Goal: Information Seeking & Learning: Learn about a topic

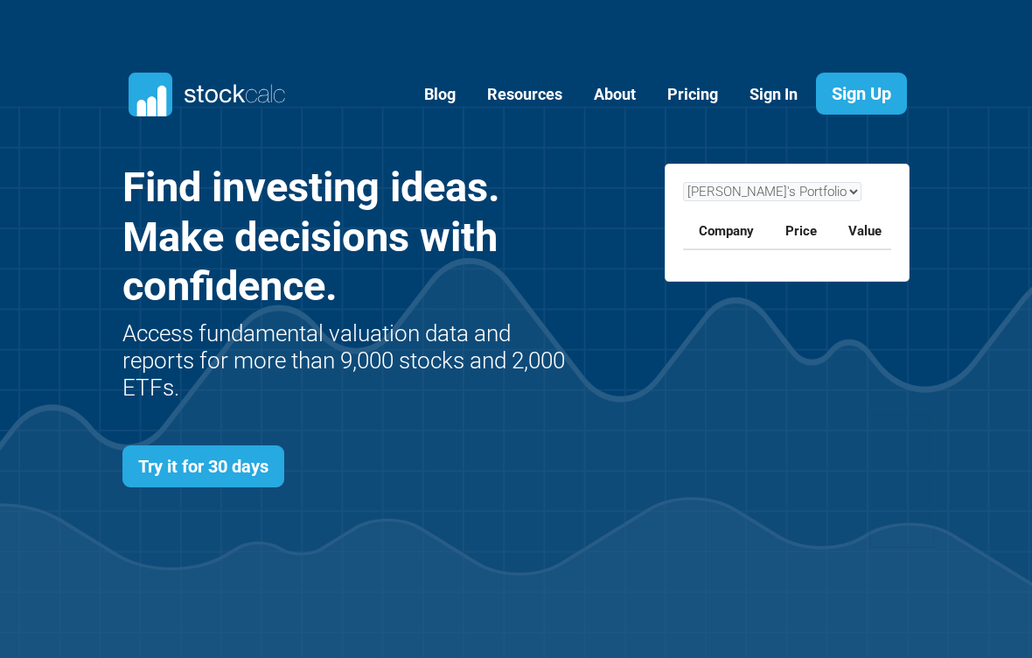
scroll to position [618, 840]
click at [770, 80] on link "Sign In" at bounding box center [774, 94] width 74 height 43
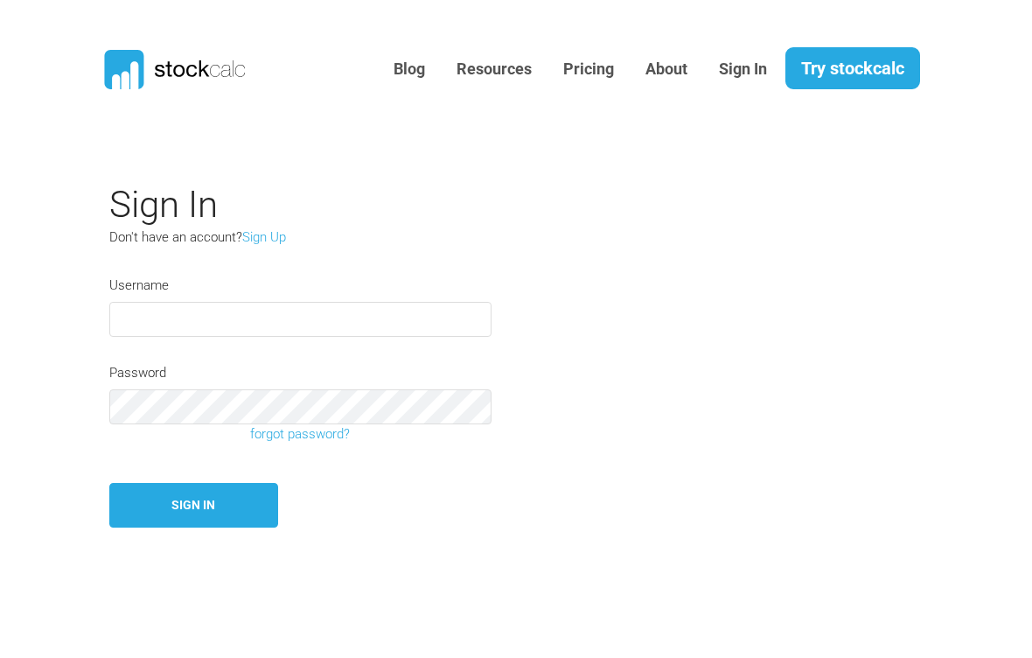
click at [300, 312] on input "text" at bounding box center [300, 319] width 382 height 35
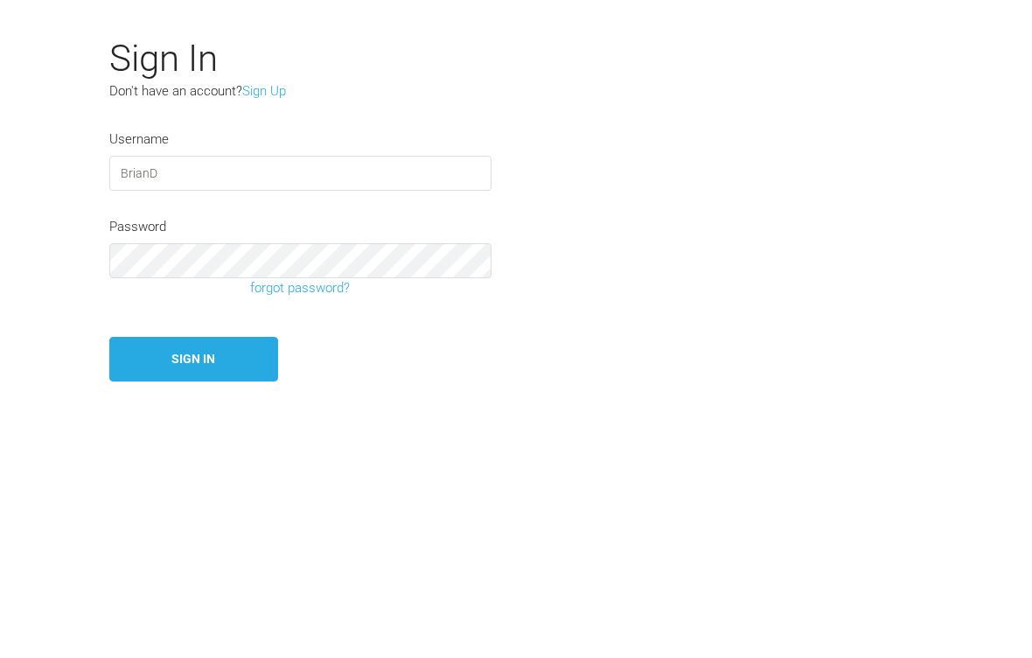
type input "BrianD"
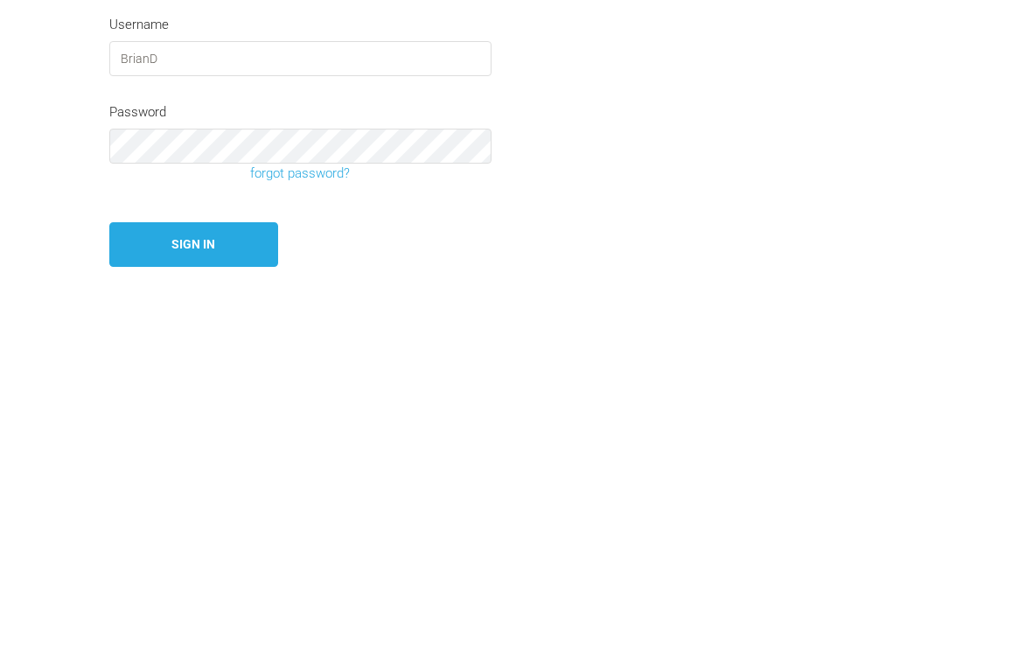
click at [206, 483] on button "Sign In" at bounding box center [193, 505] width 169 height 45
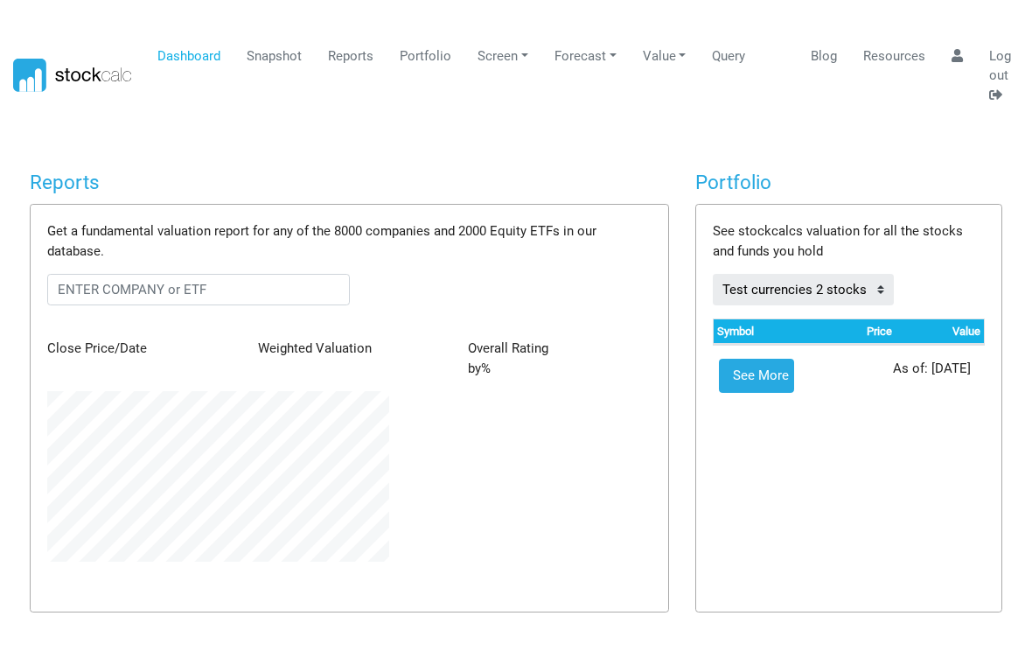
click at [279, 57] on link "Snapshot" at bounding box center [275, 55] width 68 height 33
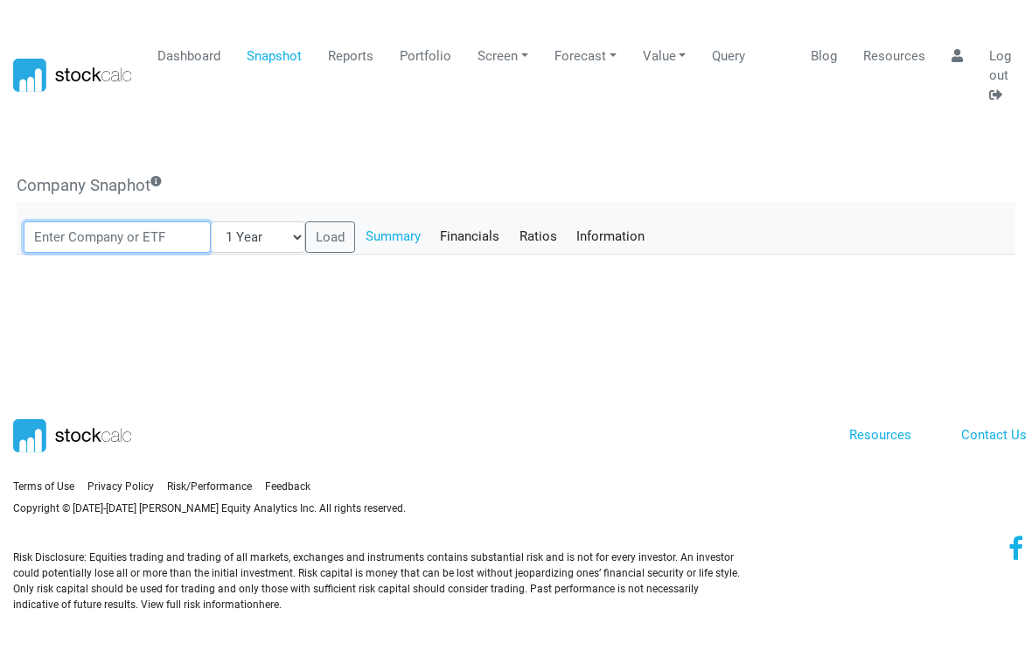
click at [97, 239] on input "text" at bounding box center [118, 236] width 188 height 31
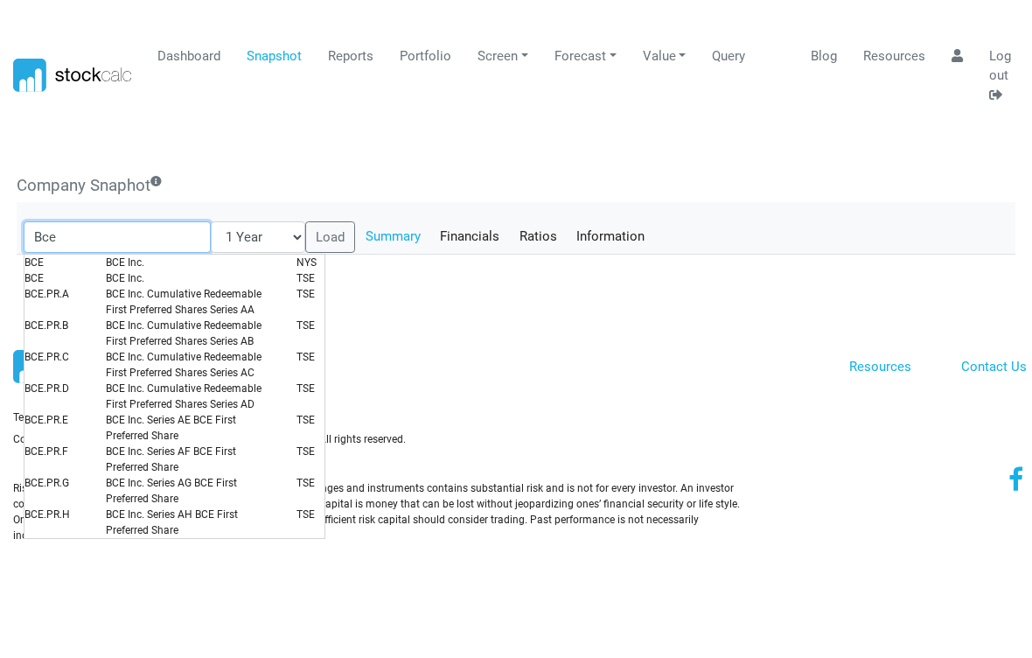
click at [45, 276] on span "BCE" at bounding box center [51, 278] width 81 height 16
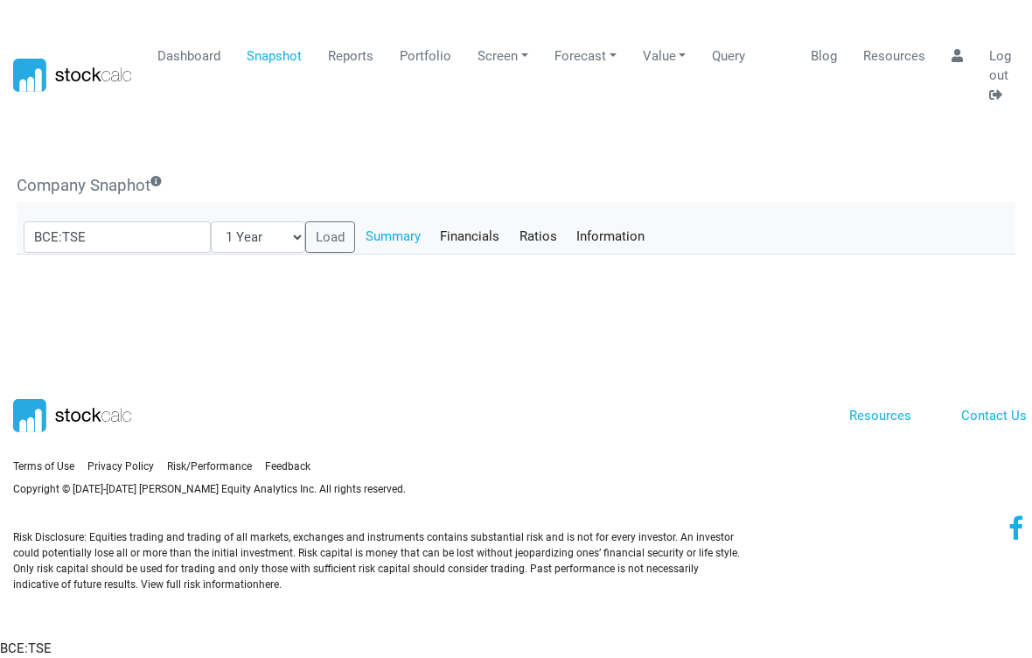
click at [305, 234] on button "Load" at bounding box center [330, 236] width 51 height 31
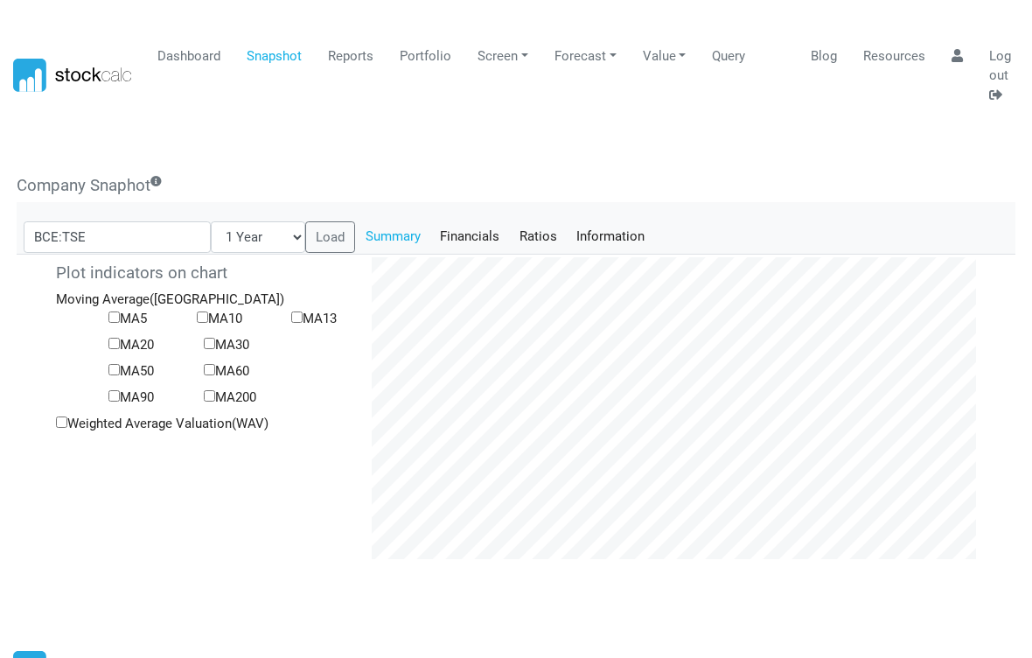
click at [432, 236] on link "Financials" at bounding box center [470, 236] width 80 height 30
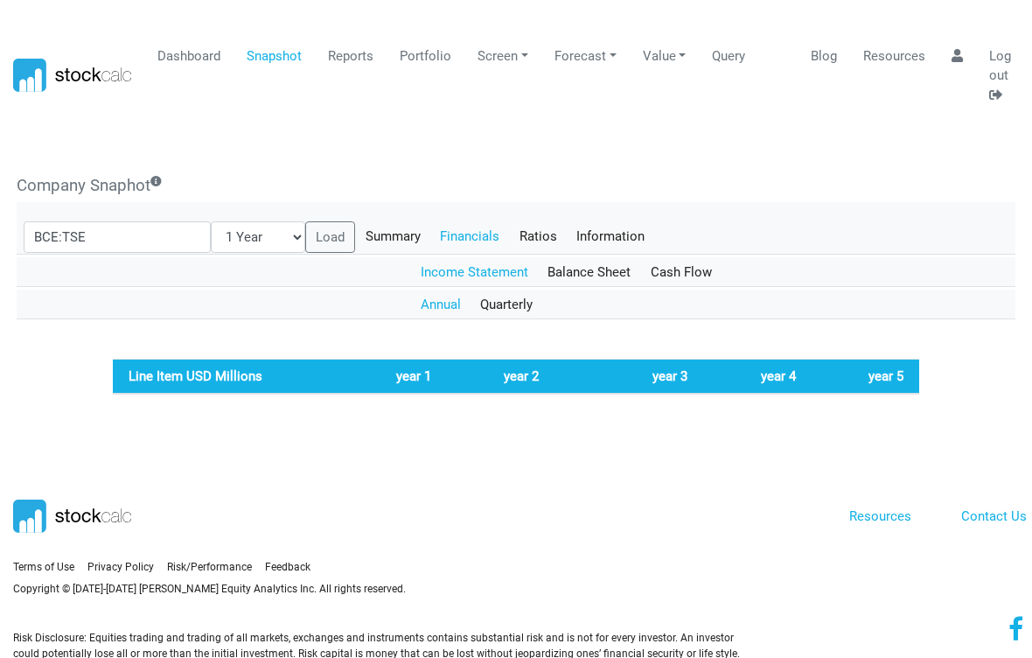
click at [509, 237] on link "Ratios" at bounding box center [538, 236] width 58 height 30
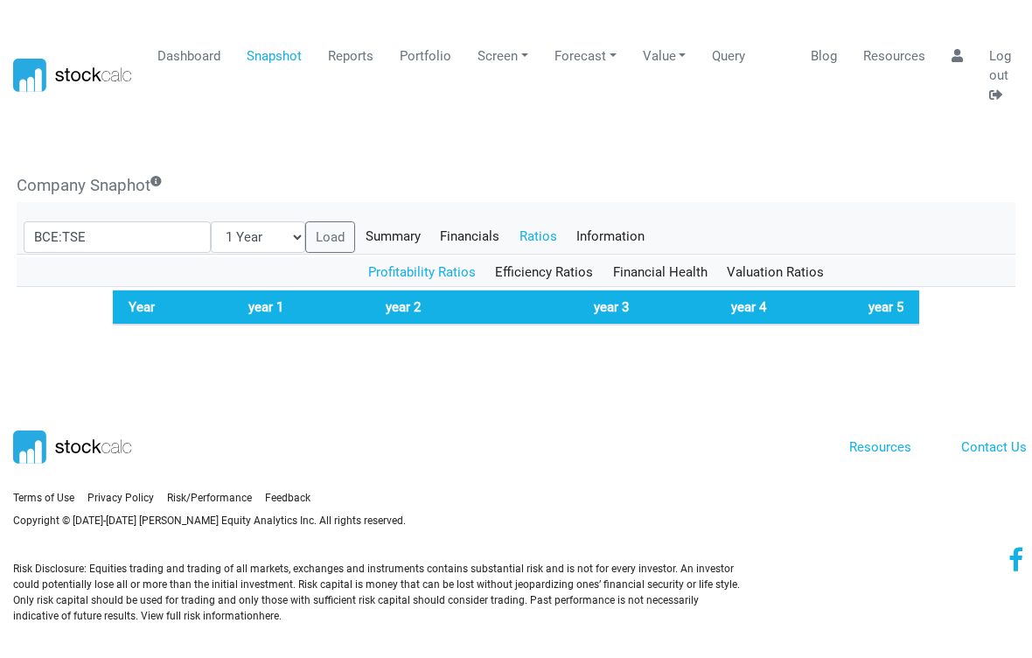
click at [578, 229] on link "Information" at bounding box center [611, 236] width 88 height 30
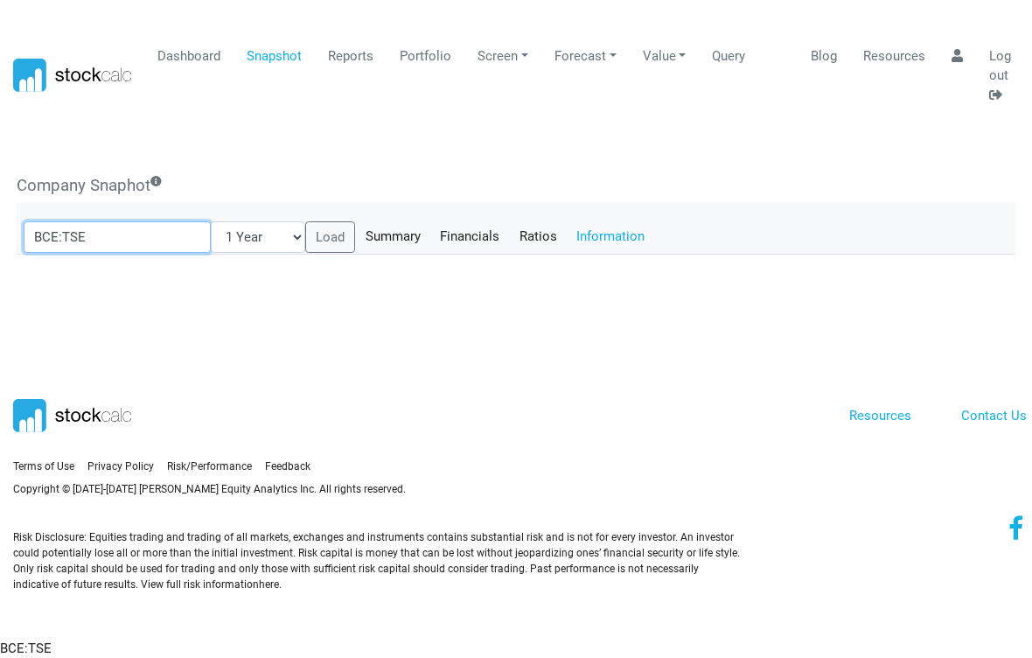
click at [104, 236] on input "BCE:TSE" at bounding box center [118, 236] width 188 height 31
type input "B"
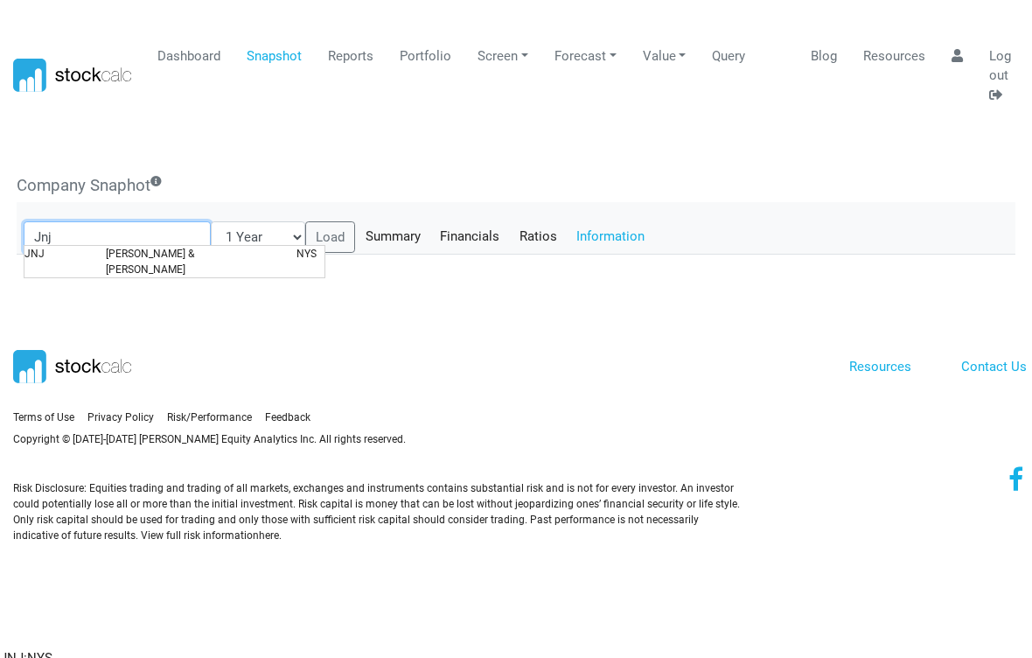
click at [145, 255] on span "Johnson & Johnson" at bounding box center [188, 261] width 191 height 31
type input "JNJ:NYS"
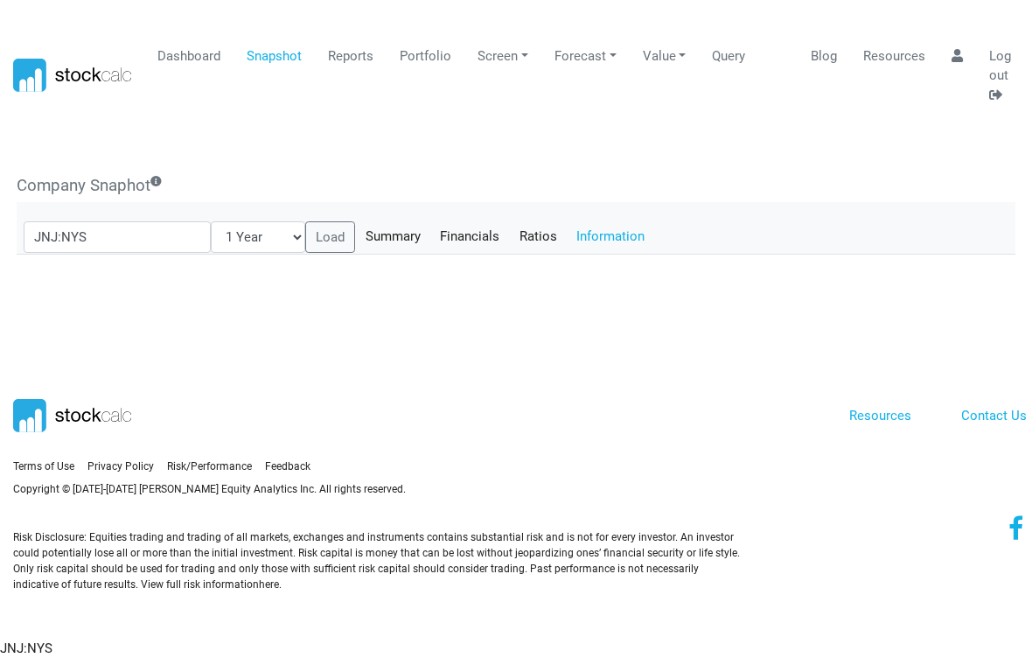
click at [305, 234] on button "Load" at bounding box center [330, 236] width 51 height 31
click at [305, 227] on button "Load" at bounding box center [330, 236] width 51 height 31
click at [360, 237] on link "Summary" at bounding box center [392, 236] width 75 height 30
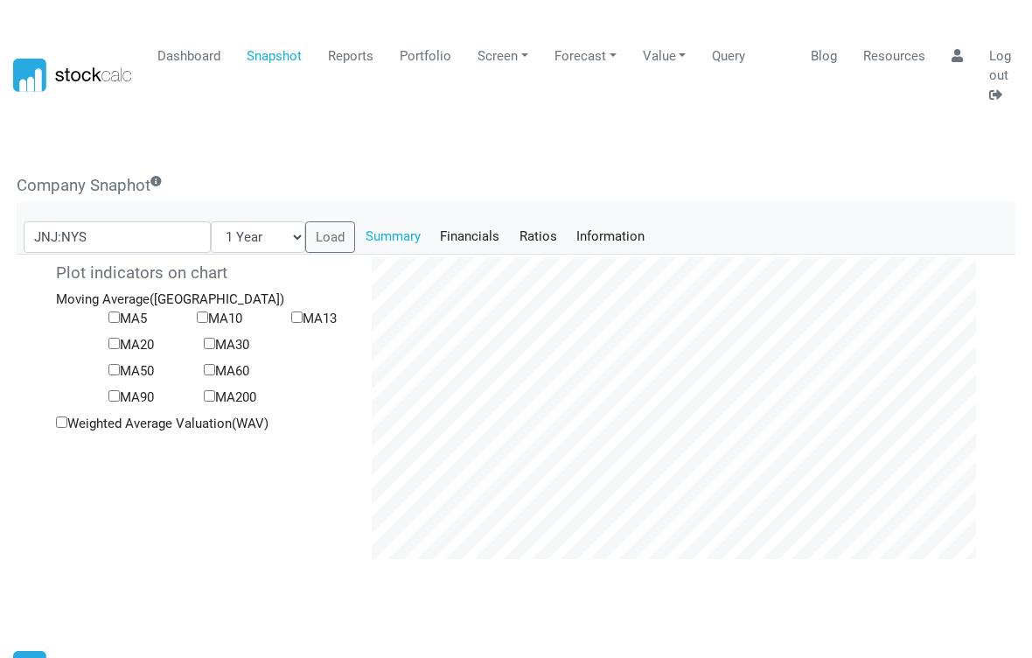
scroll to position [302, 631]
click at [456, 239] on link "Financials" at bounding box center [470, 236] width 80 height 30
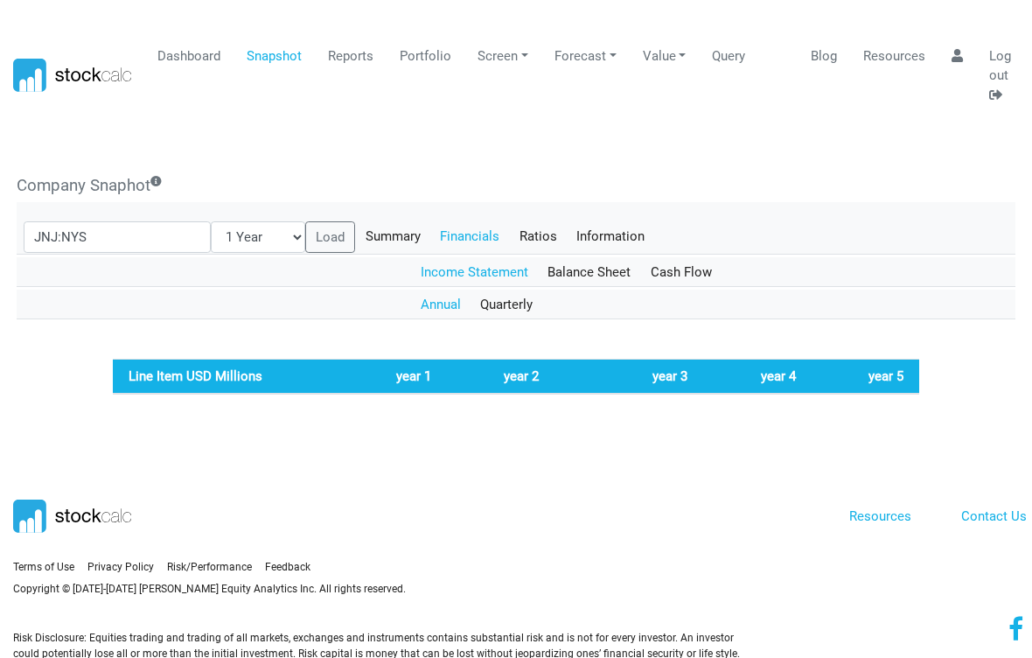
click at [509, 233] on link "Ratios" at bounding box center [538, 236] width 58 height 30
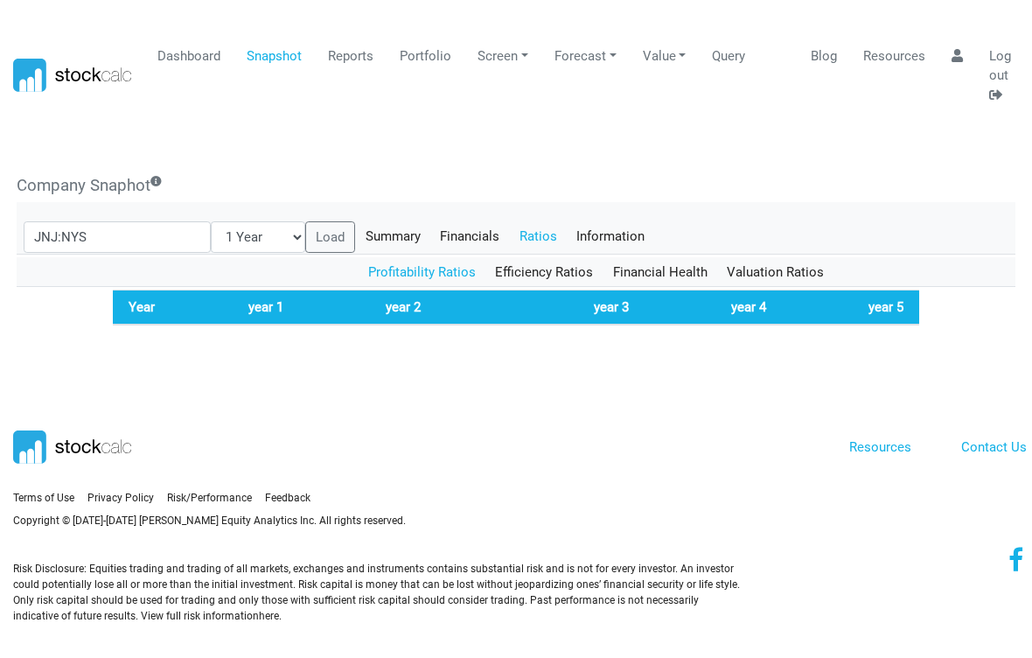
click at [573, 234] on link "Information" at bounding box center [611, 236] width 88 height 30
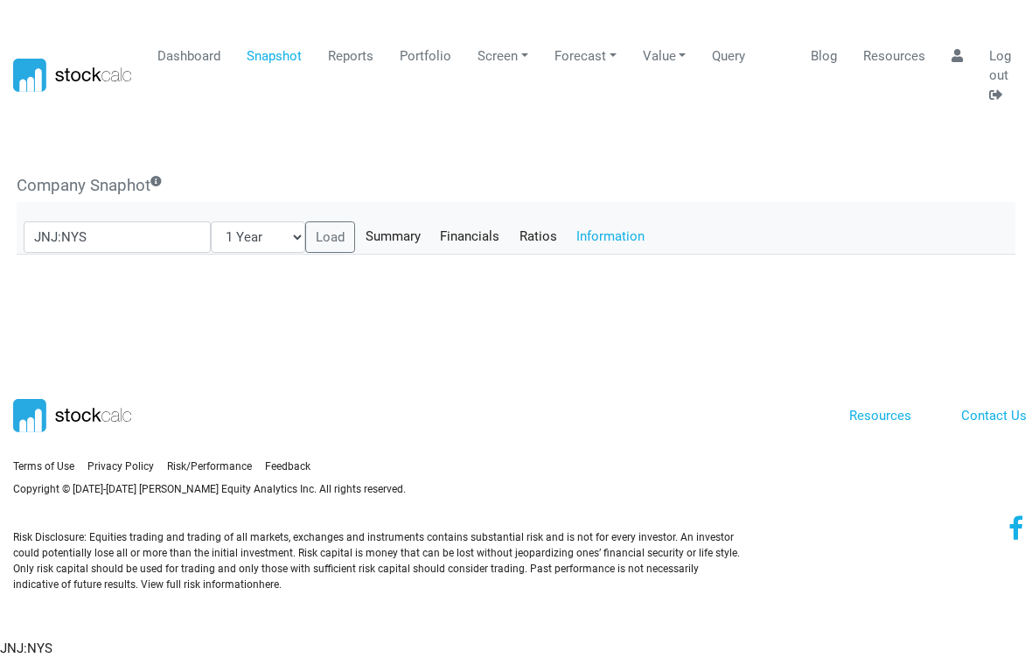
click at [367, 229] on link "Summary" at bounding box center [392, 236] width 75 height 30
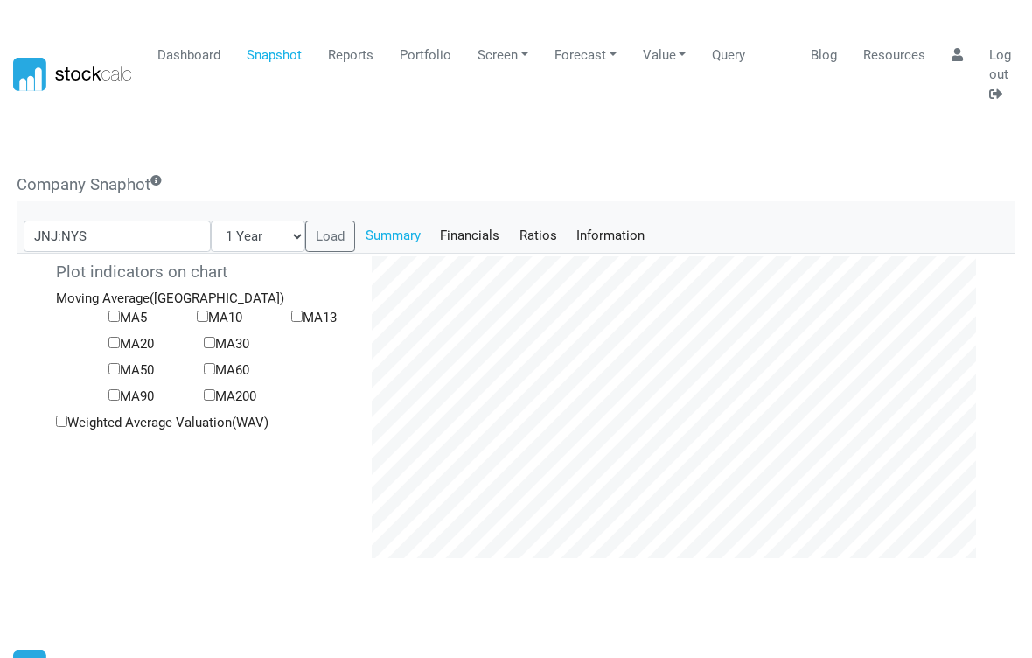
scroll to position [1, 0]
click at [425, 55] on link "Portfolio" at bounding box center [426, 54] width 65 height 33
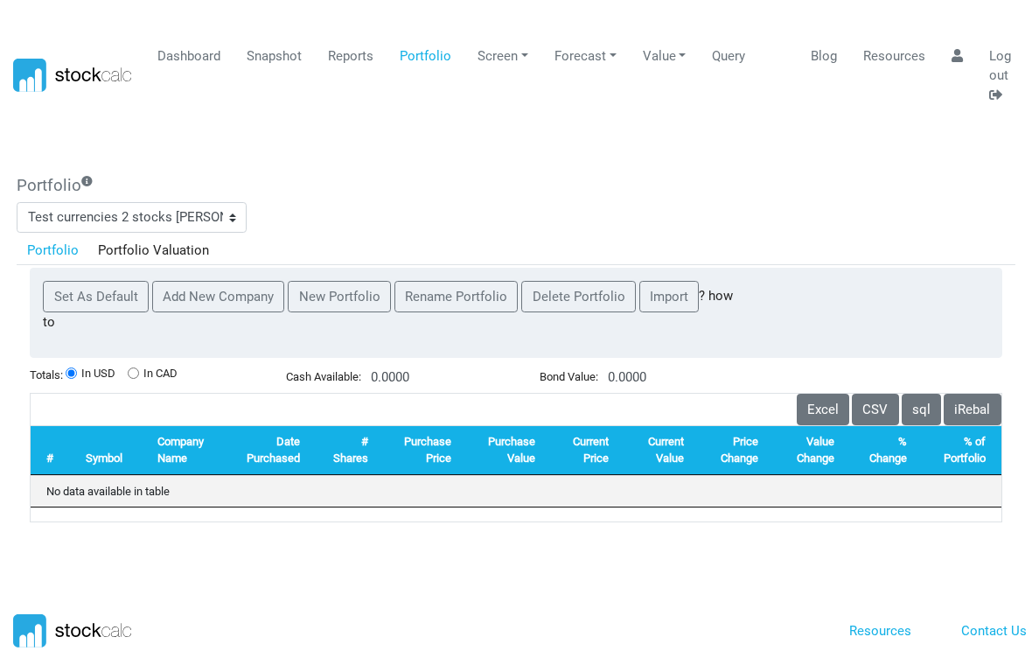
click at [499, 65] on link "Screen" at bounding box center [504, 55] width 64 height 33
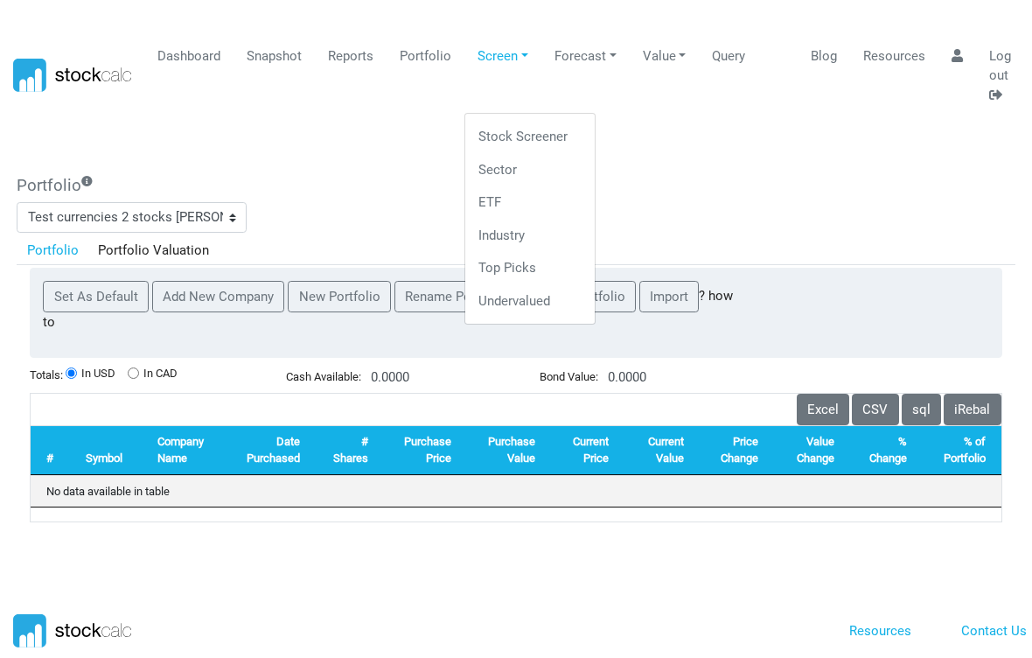
click at [507, 136] on link "Stock Screener" at bounding box center [530, 137] width 116 height 33
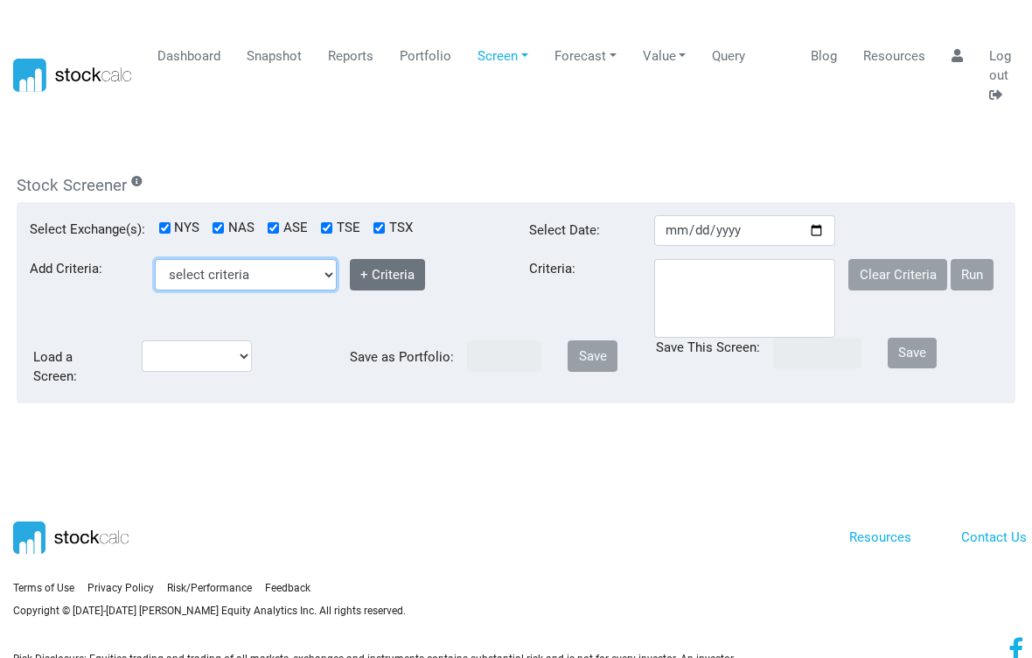
click at [220, 272] on select "select criteria Beta Buy Close Price Country ID Current Ratio Debt To Equity (%…" at bounding box center [246, 274] width 182 height 31
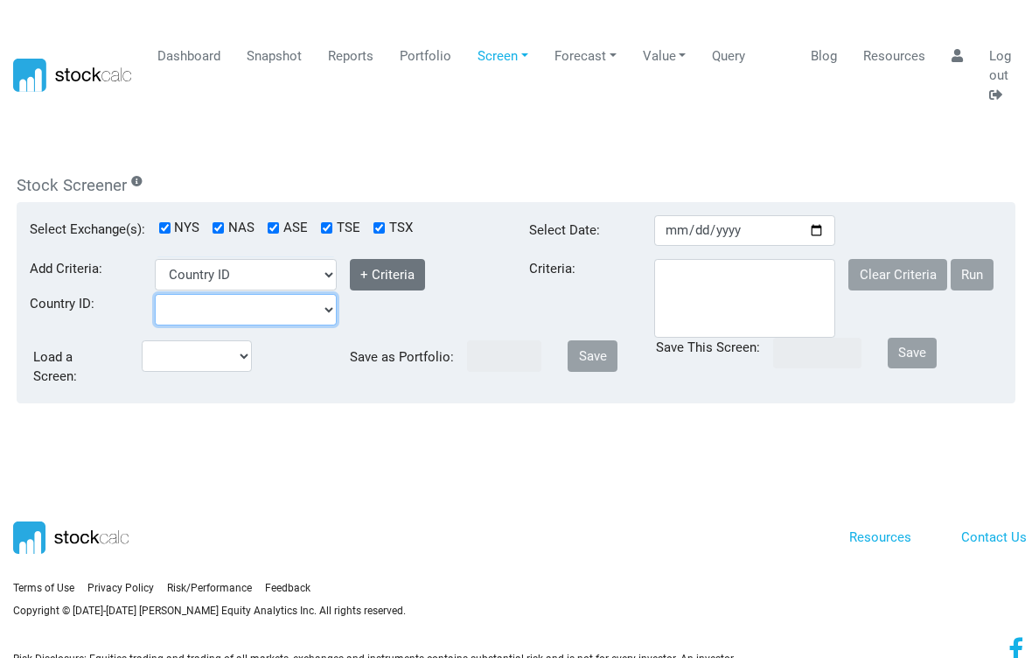
click at [208, 297] on select at bounding box center [246, 309] width 182 height 31
click at [329, 270] on select "select criteria Beta Buy Close Price Country ID Current Ratio Debt To Equity (%…" at bounding box center [246, 274] width 182 height 31
select select "ClosePrice"
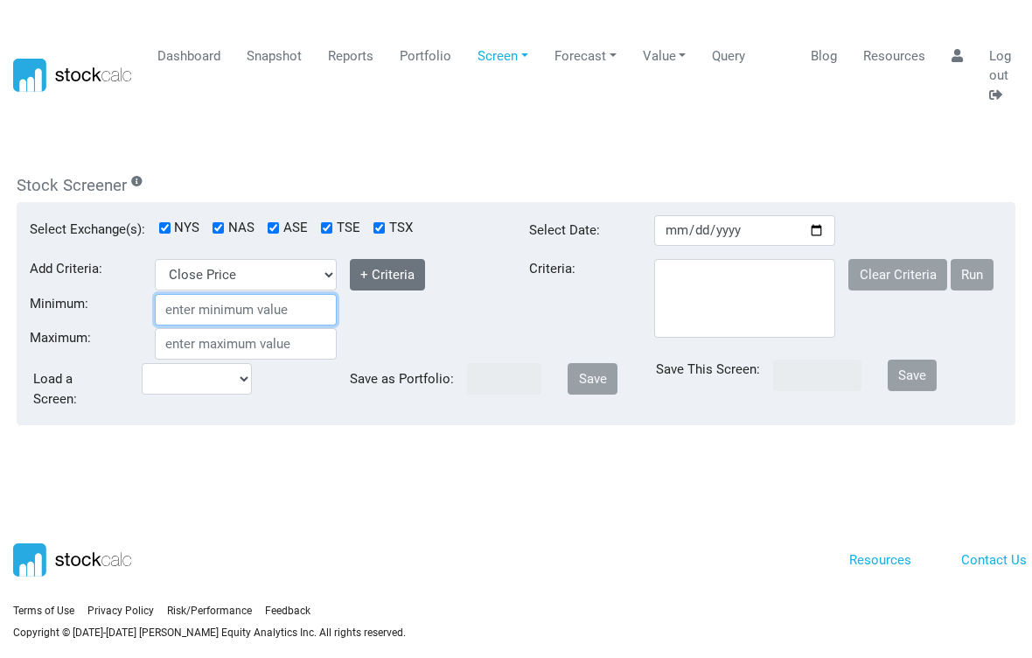
click at [236, 308] on input "Minimum:" at bounding box center [246, 309] width 182 height 31
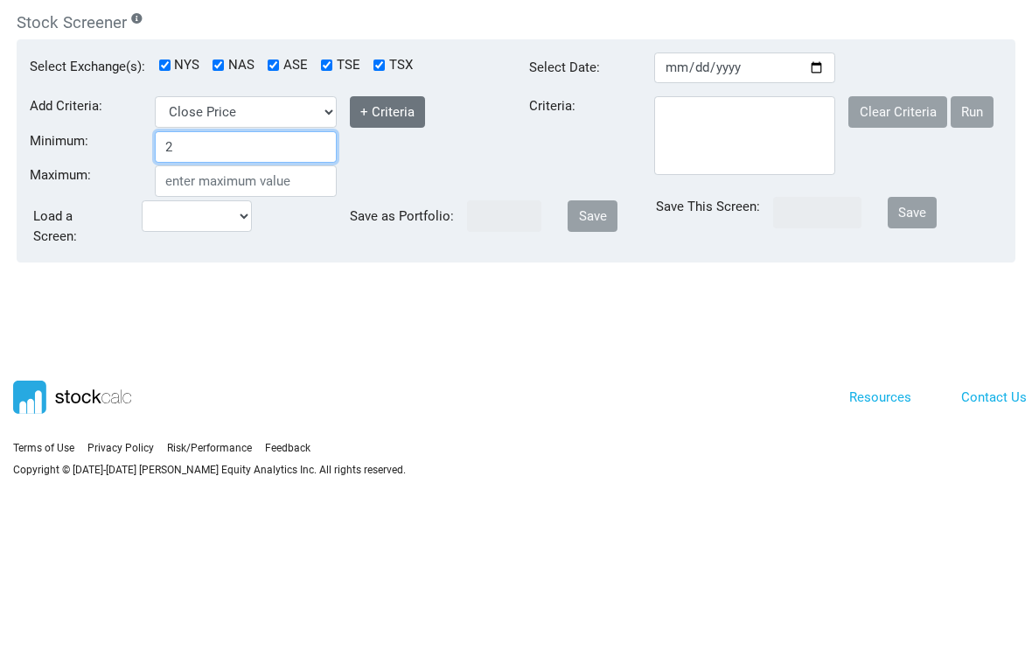
type input "2"
click at [173, 328] on input "Maximum:" at bounding box center [246, 343] width 182 height 31
type input "2.1"
click at [400, 259] on button "+ Criteria" at bounding box center [388, 274] width 76 height 31
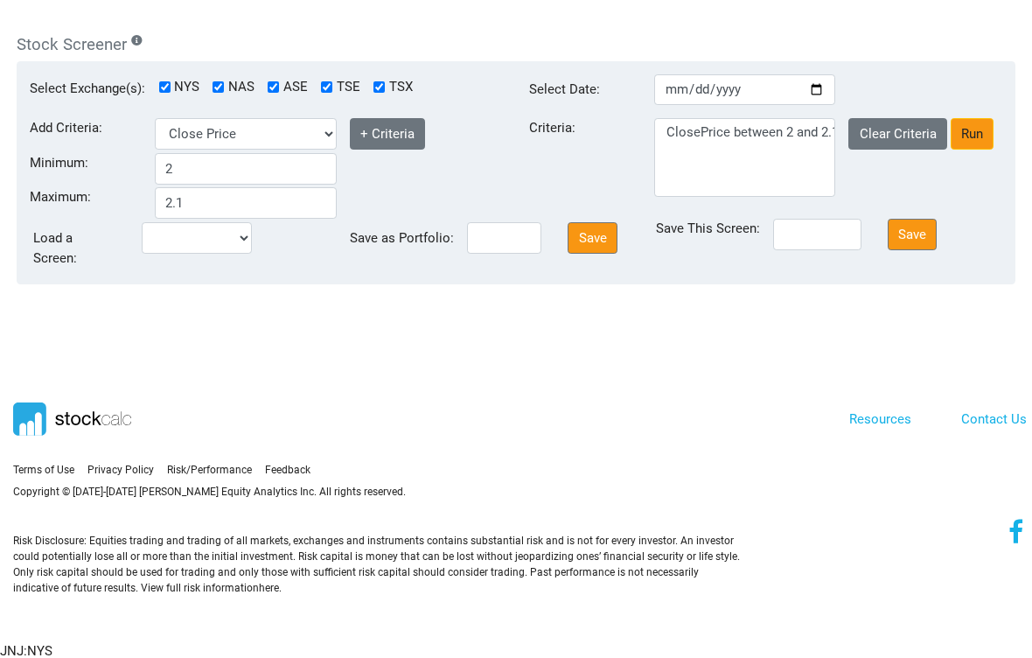
click at [388, 133] on button "+ Criteria" at bounding box center [388, 133] width 76 height 31
click at [742, 136] on select "ClosePrice between 2 and 2.1" at bounding box center [745, 157] width 182 height 78
click at [969, 128] on button "Run" at bounding box center [973, 133] width 44 height 31
click at [816, 136] on select "ClosePrice between 2 and 2.1" at bounding box center [745, 157] width 182 height 78
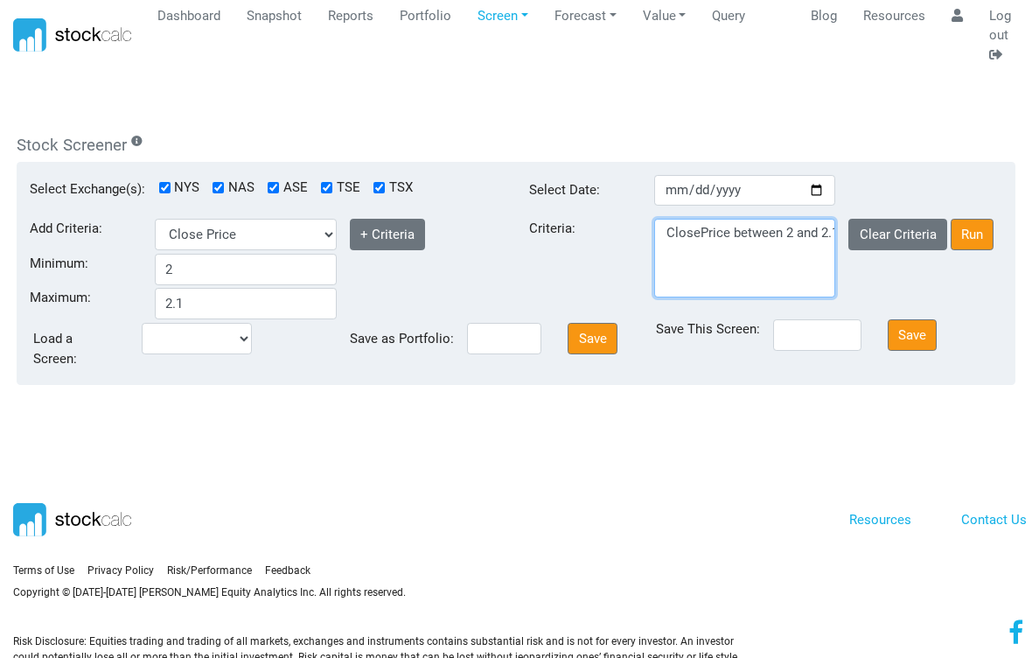
scroll to position [0, 0]
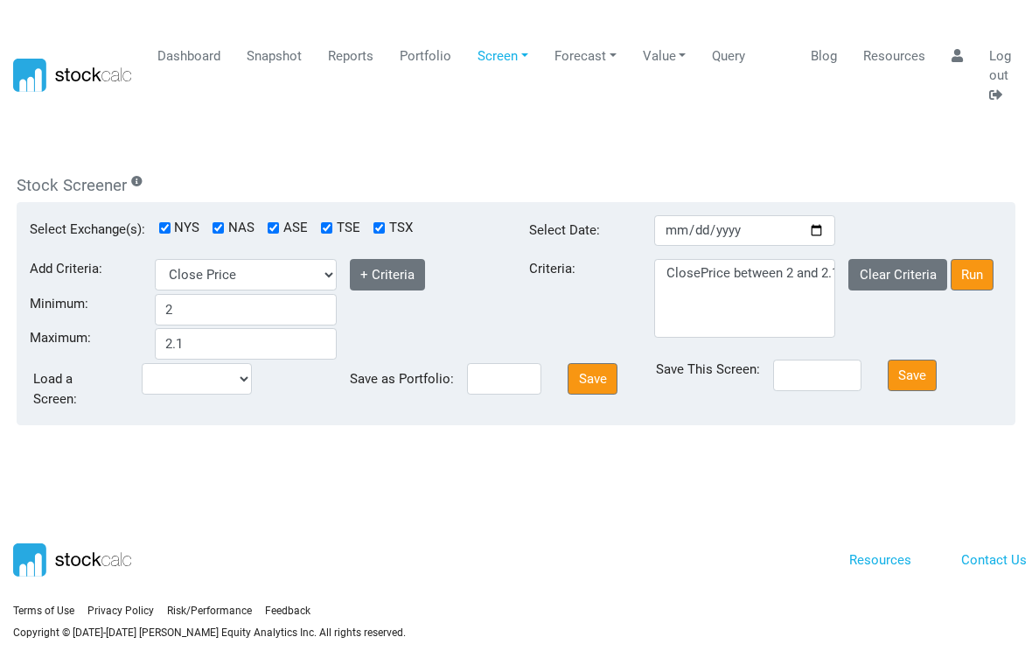
click at [584, 63] on link "Forecast" at bounding box center [585, 55] width 75 height 33
click at [599, 143] on link "Analyst Projections" at bounding box center [607, 147] width 116 height 52
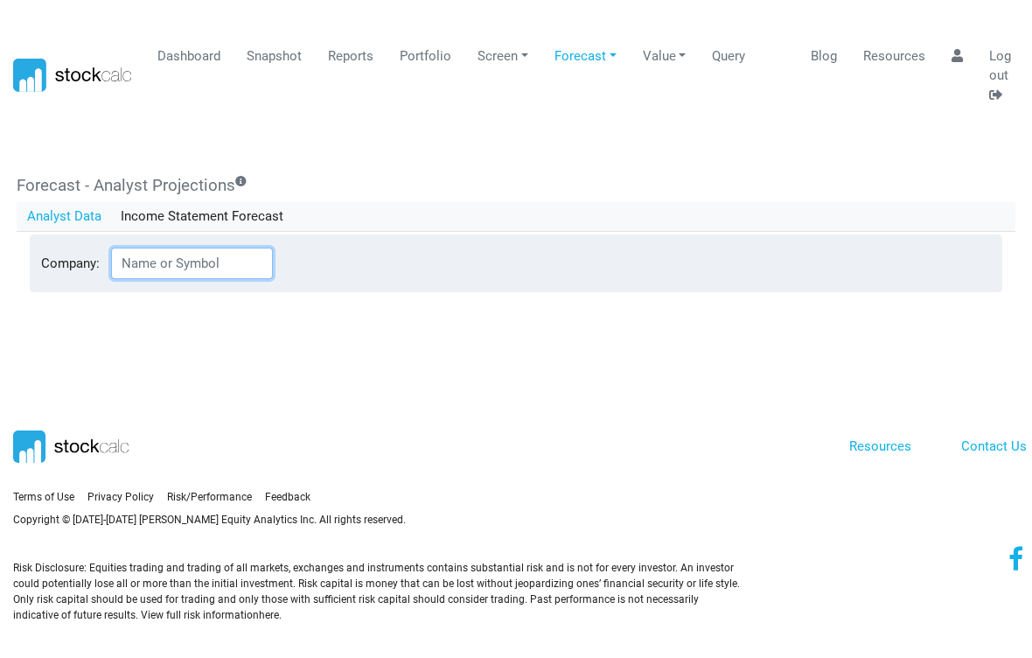
click at [211, 265] on input "Company:" at bounding box center [192, 263] width 162 height 31
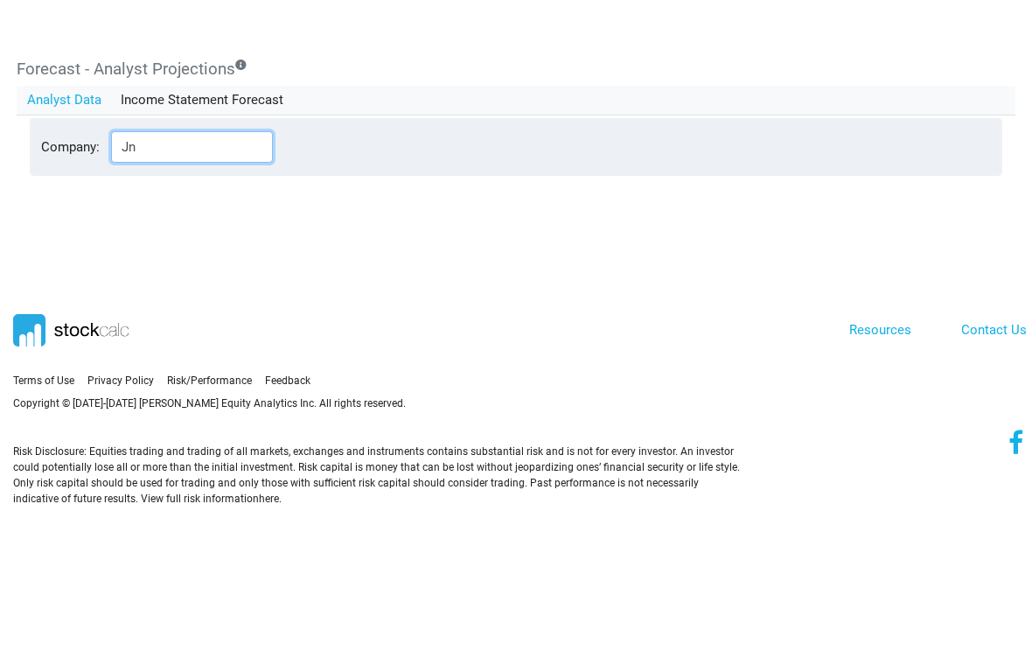
type input "Jnj"
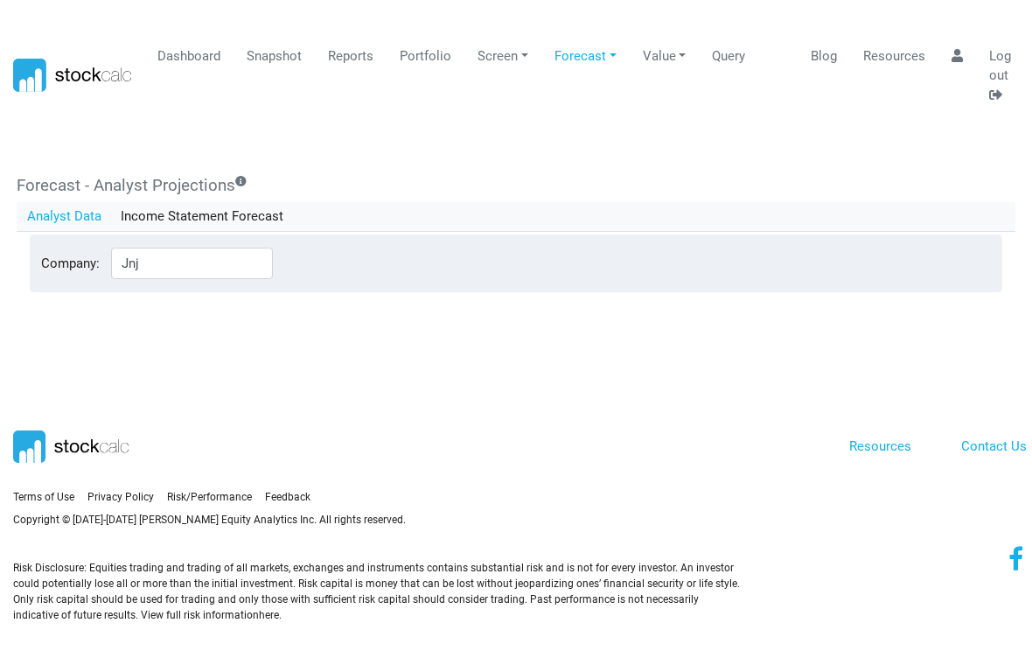
click at [287, 59] on link "Snapshot" at bounding box center [275, 55] width 68 height 33
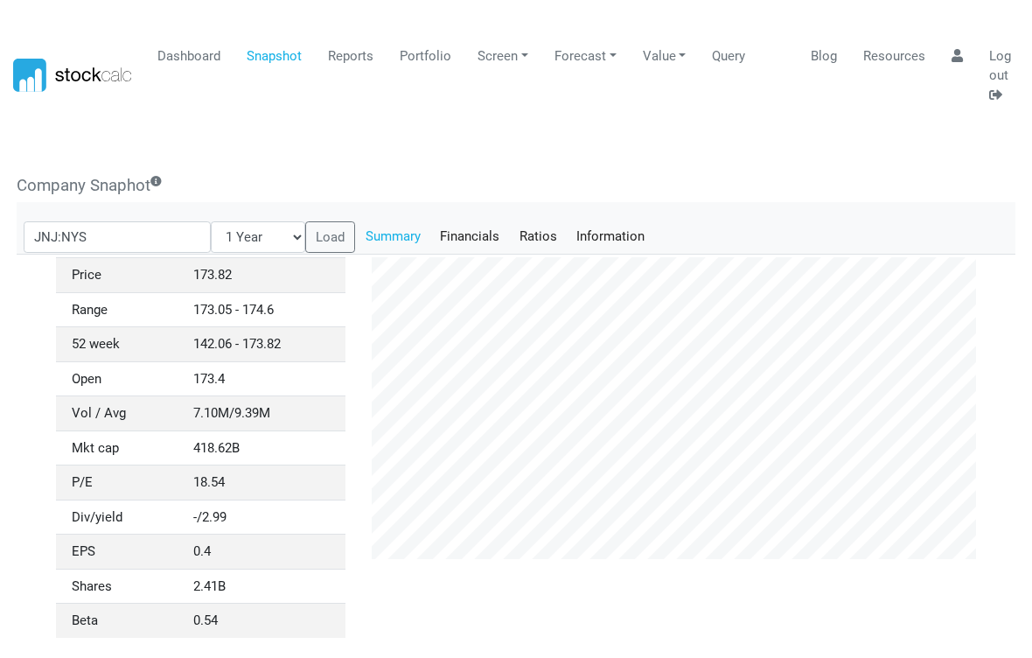
click at [441, 230] on link "Financials" at bounding box center [470, 236] width 80 height 30
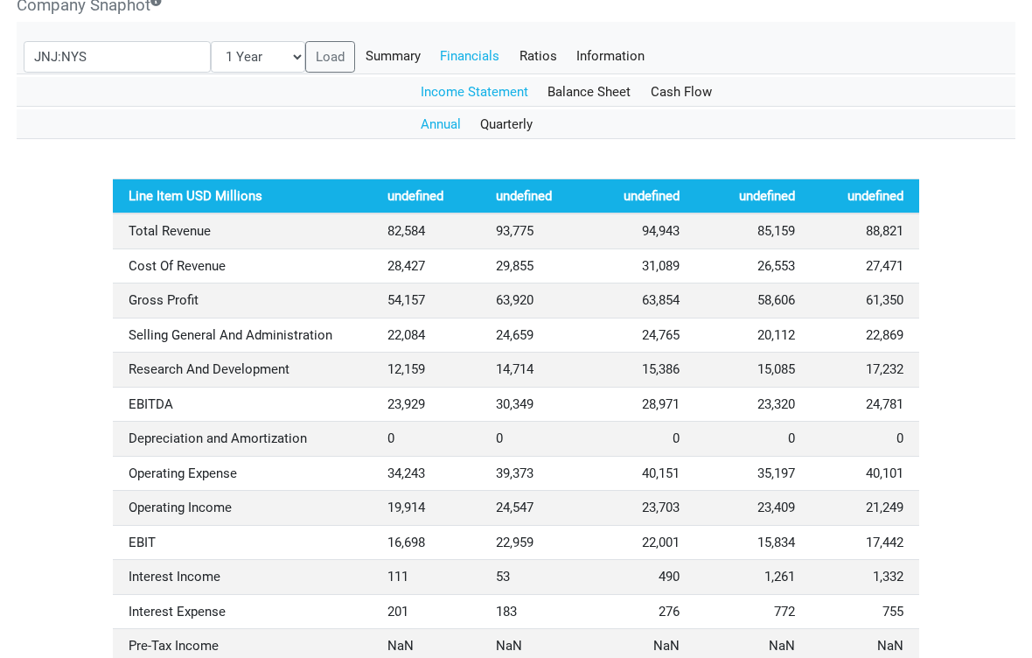
scroll to position [0, 0]
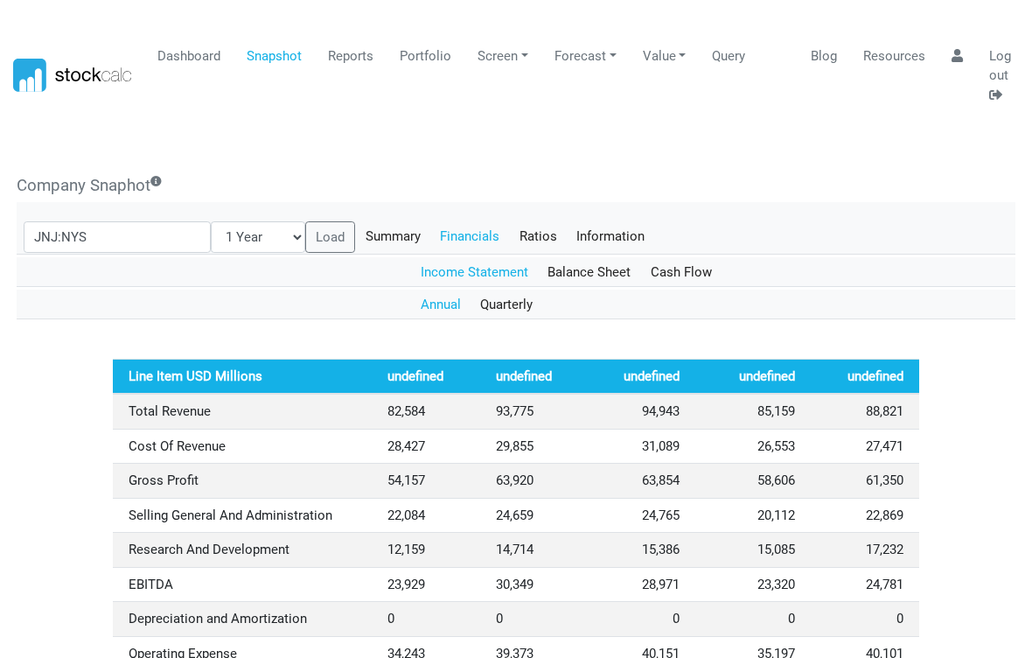
click at [588, 264] on link "Balance Sheet" at bounding box center [589, 272] width 103 height 30
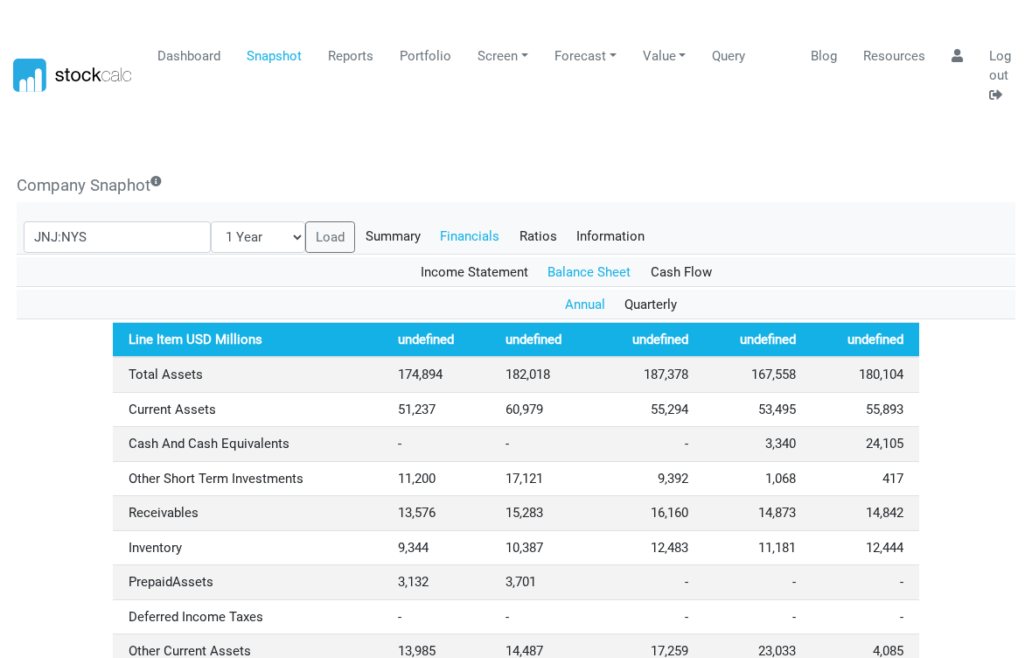
click at [677, 272] on link "Cash Flow" at bounding box center [680, 272] width 81 height 30
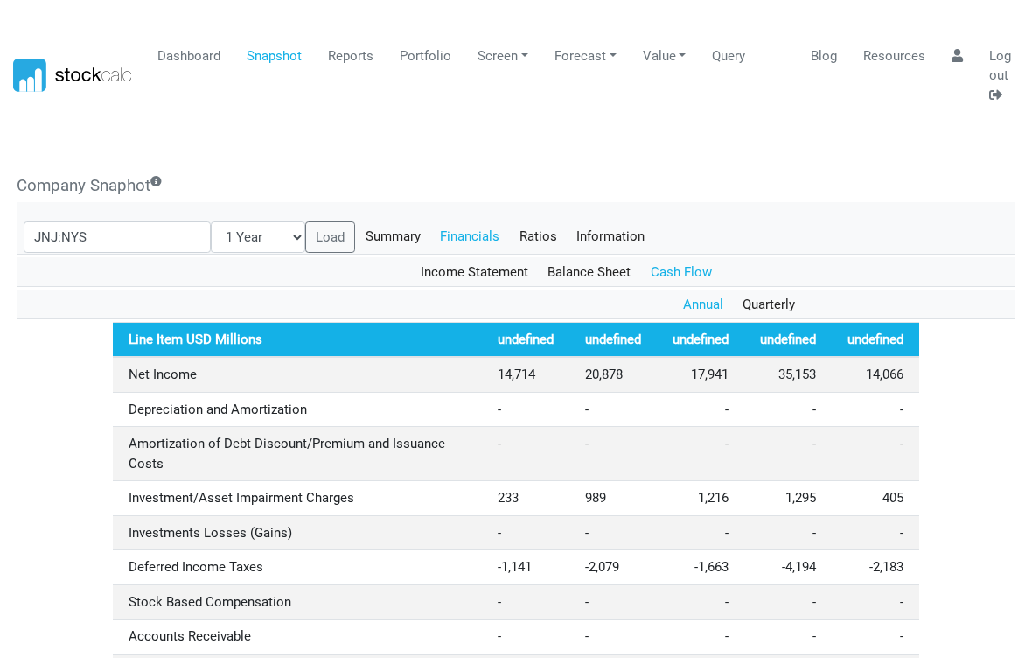
click at [509, 235] on link "Ratios" at bounding box center [538, 236] width 58 height 30
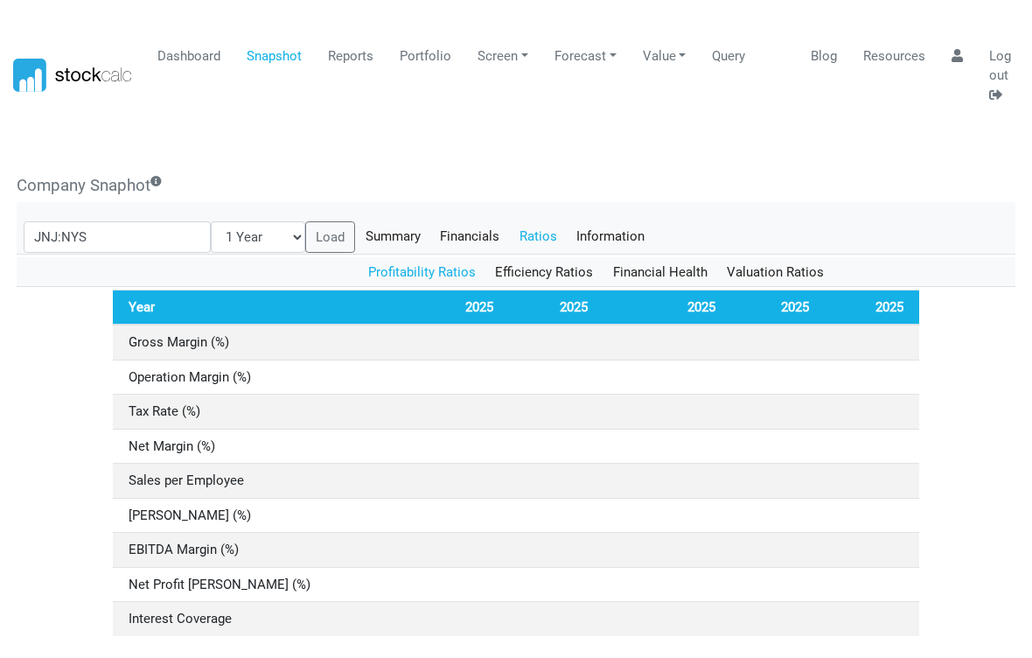
click at [545, 276] on link "Efficiency Ratios" at bounding box center [545, 272] width 118 height 30
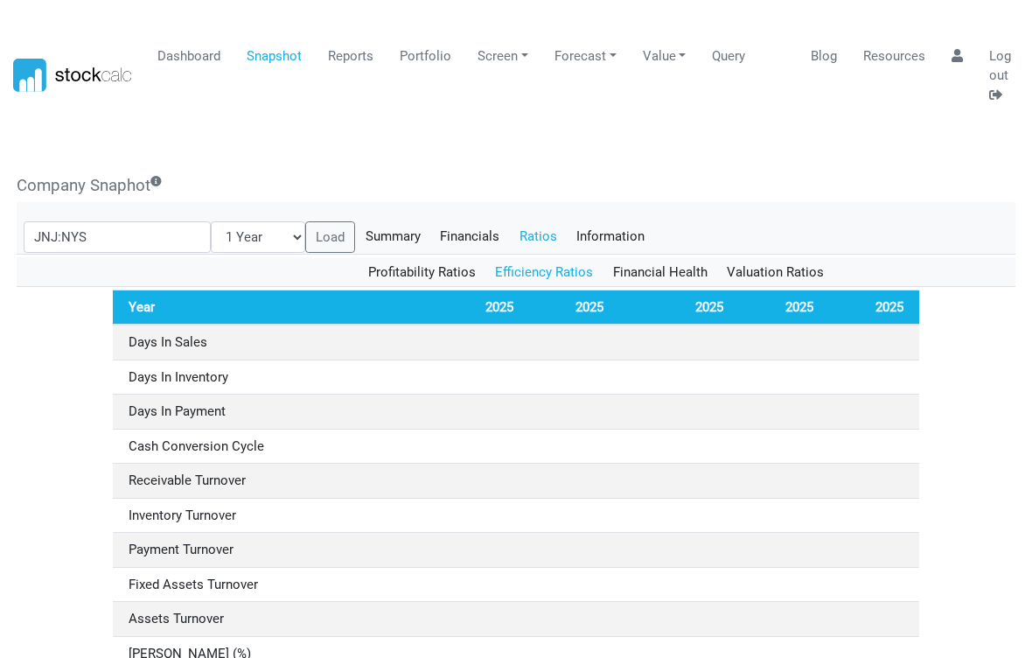
click at [680, 272] on link "Financial Health" at bounding box center [660, 272] width 115 height 30
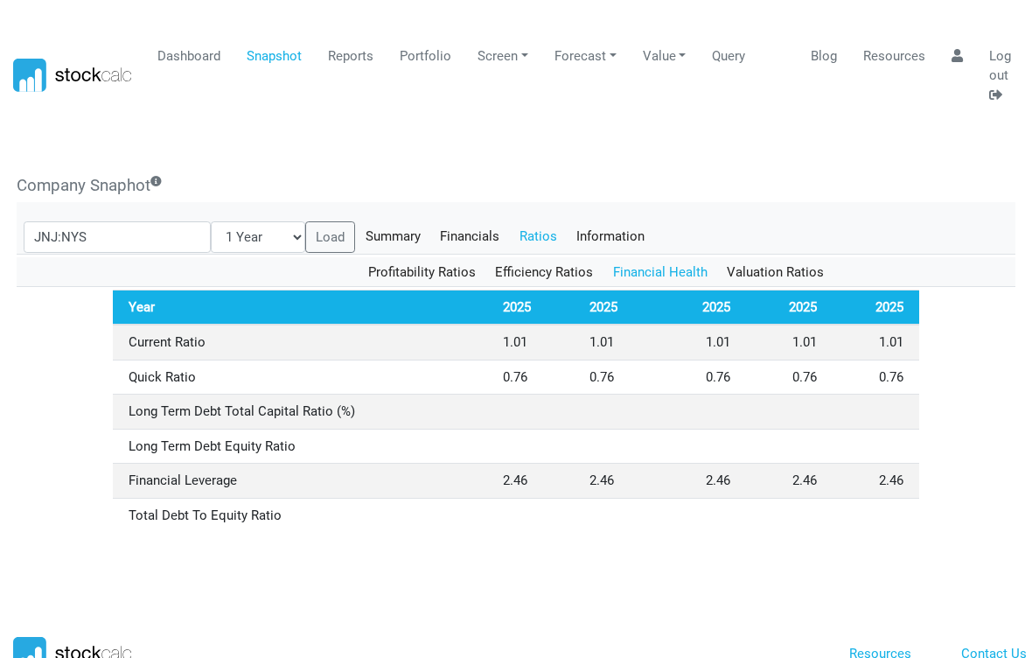
click at [776, 263] on link "Valuation Ratios" at bounding box center [775, 272] width 117 height 30
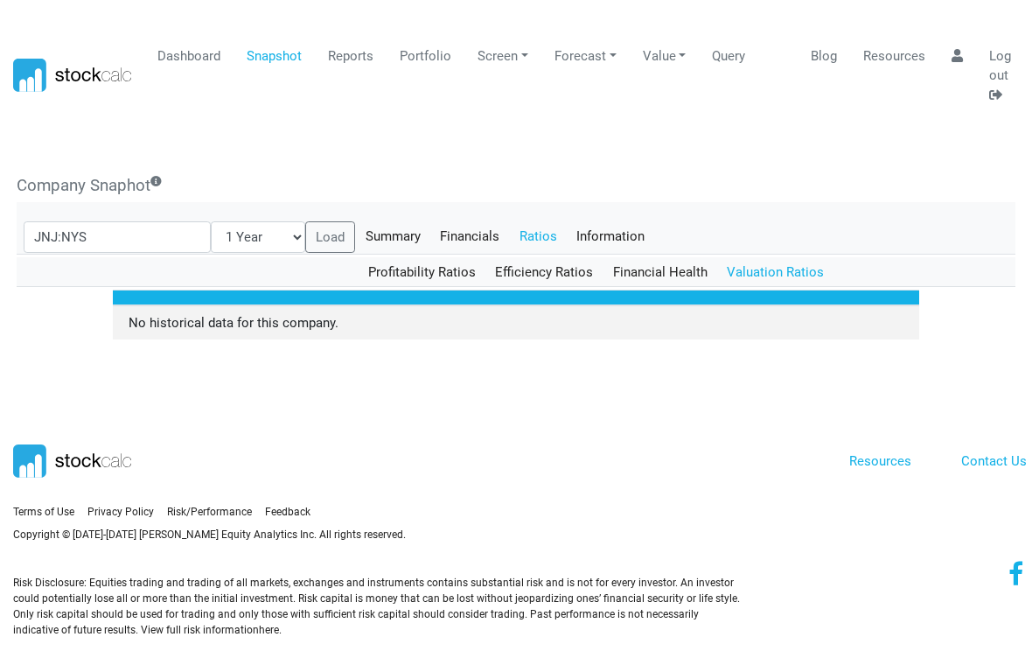
click at [579, 227] on link "Information" at bounding box center [611, 236] width 88 height 30
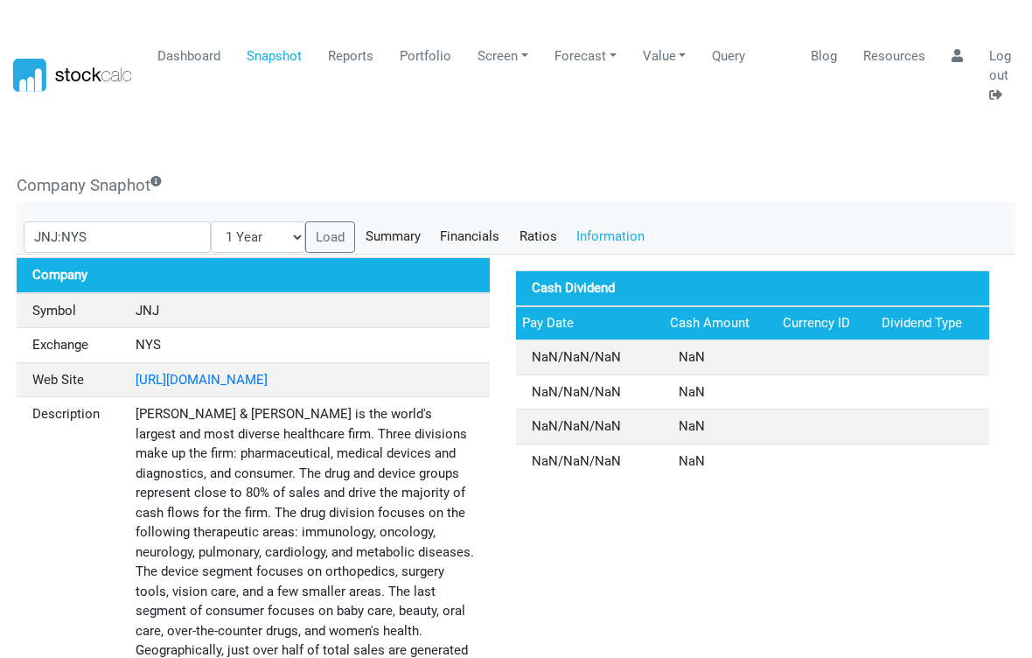
click at [436, 232] on link "Financials" at bounding box center [470, 236] width 80 height 30
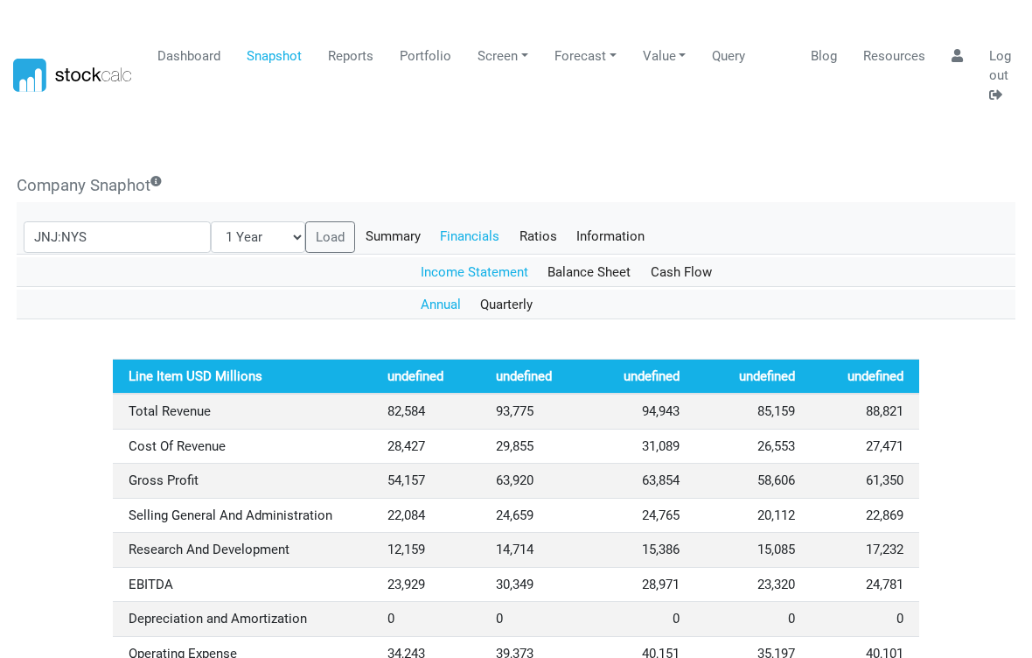
click at [513, 297] on link "Quarterly" at bounding box center [507, 305] width 73 height 30
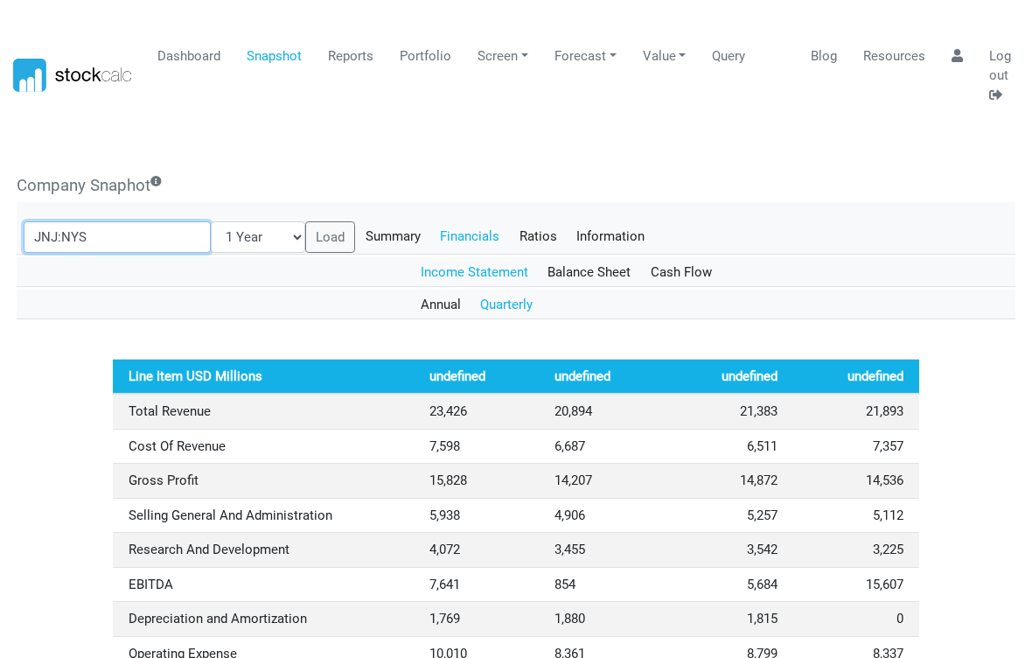
click at [109, 221] on input "JNJ:NYS" at bounding box center [118, 236] width 188 height 31
click at [668, 149] on body "Dashboard Snapshot Reports Portfolio Screen Stock Screener Sector ETF Industry …" at bounding box center [516, 329] width 1032 height 658
click at [439, 47] on link "Portfolio" at bounding box center [426, 55] width 65 height 33
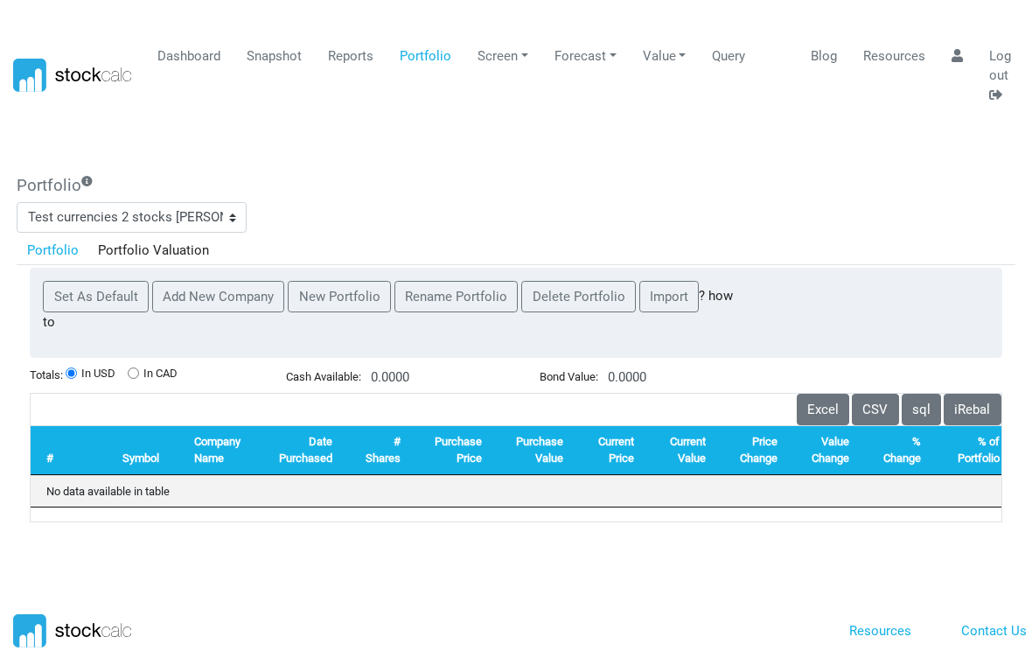
click at [510, 52] on link "Screen" at bounding box center [504, 55] width 64 height 33
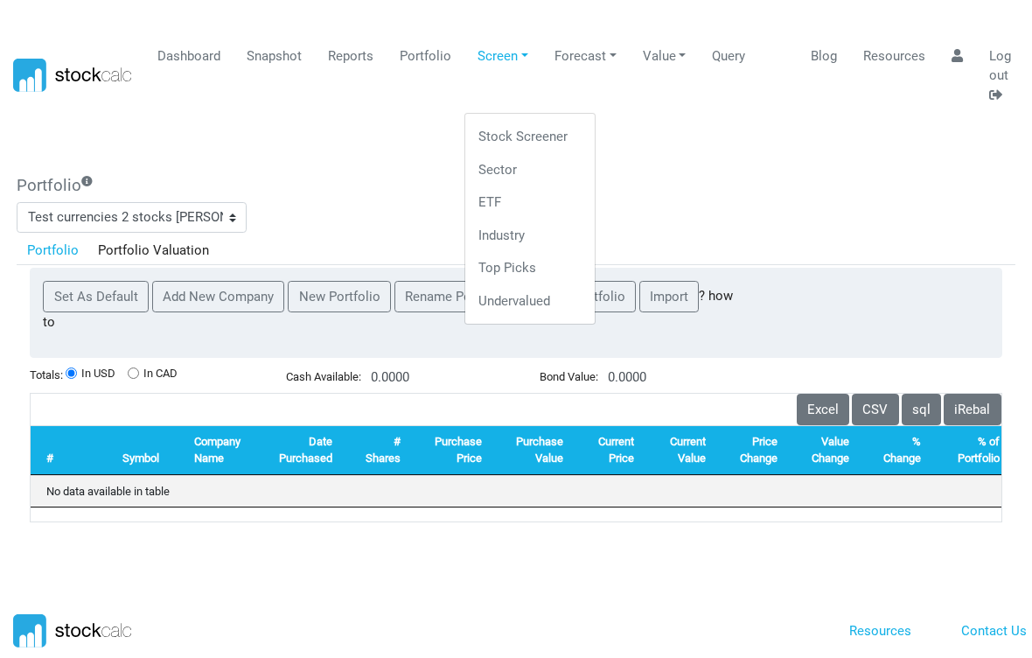
click at [531, 138] on link "Stock Screener" at bounding box center [530, 137] width 116 height 33
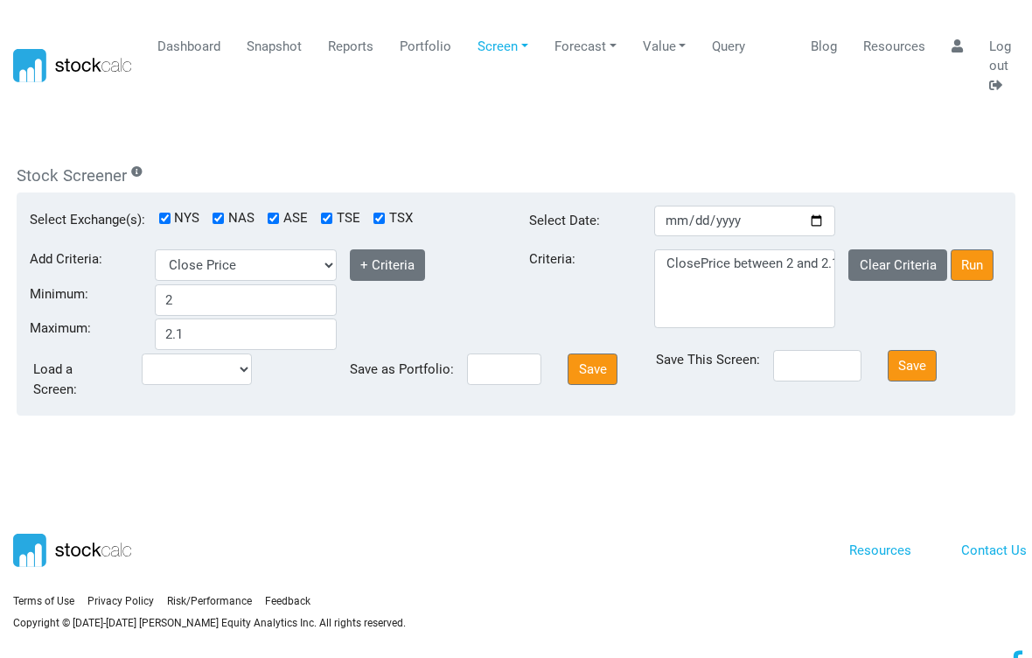
scroll to position [5, 0]
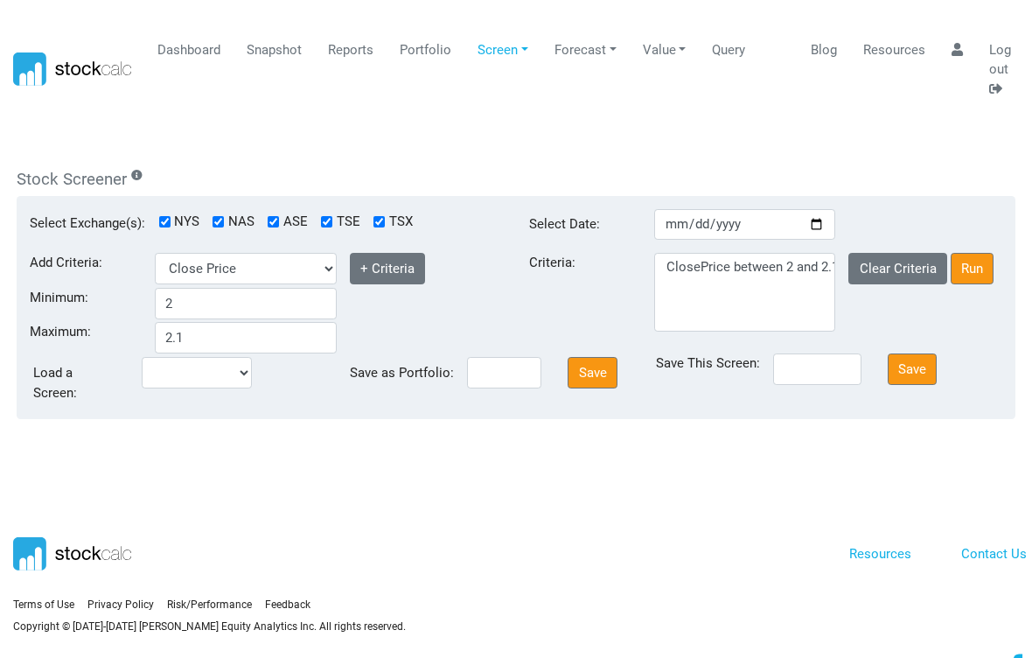
click at [898, 269] on button "Clear Criteria" at bounding box center [898, 269] width 99 height 31
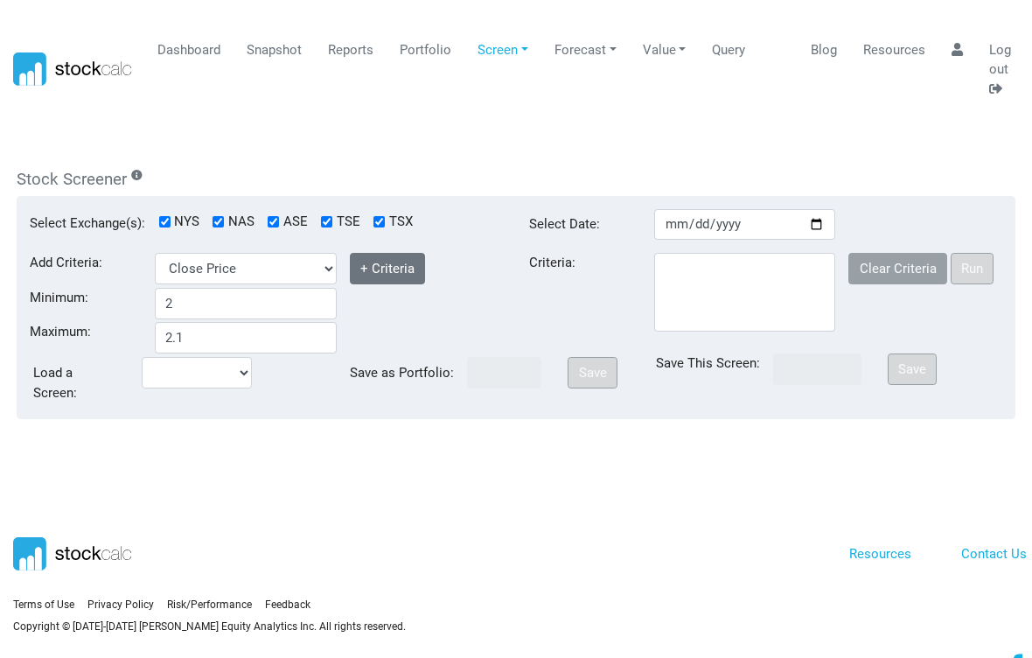
click at [392, 262] on button "+ Criteria" at bounding box center [388, 268] width 76 height 31
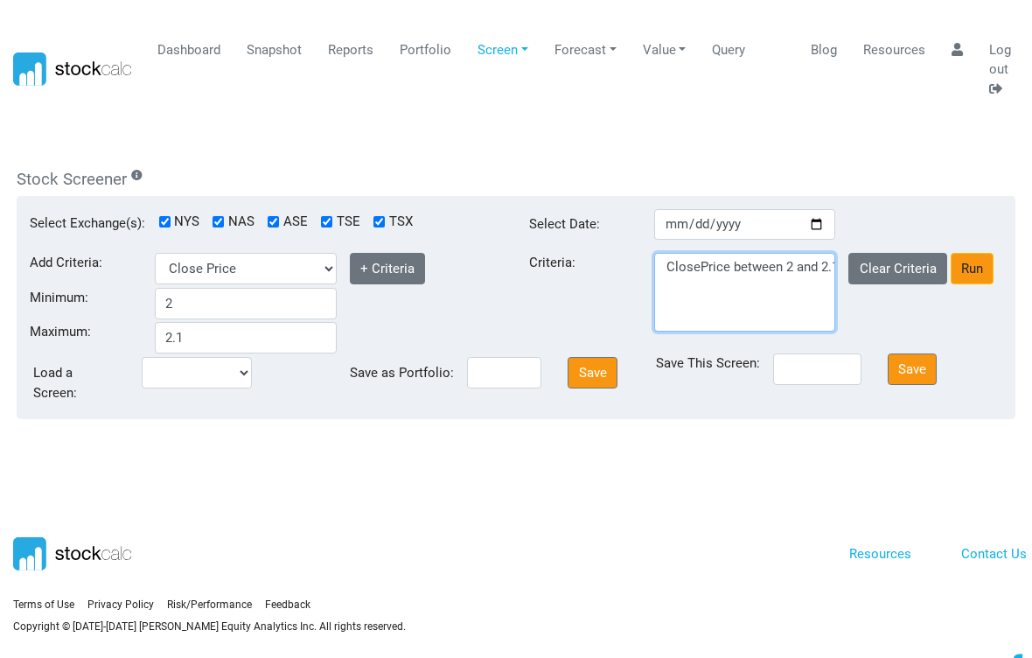
click at [825, 266] on select "ClosePrice between 2 and 2.1" at bounding box center [745, 292] width 182 height 78
select select
click at [978, 272] on button "Run" at bounding box center [973, 268] width 44 height 31
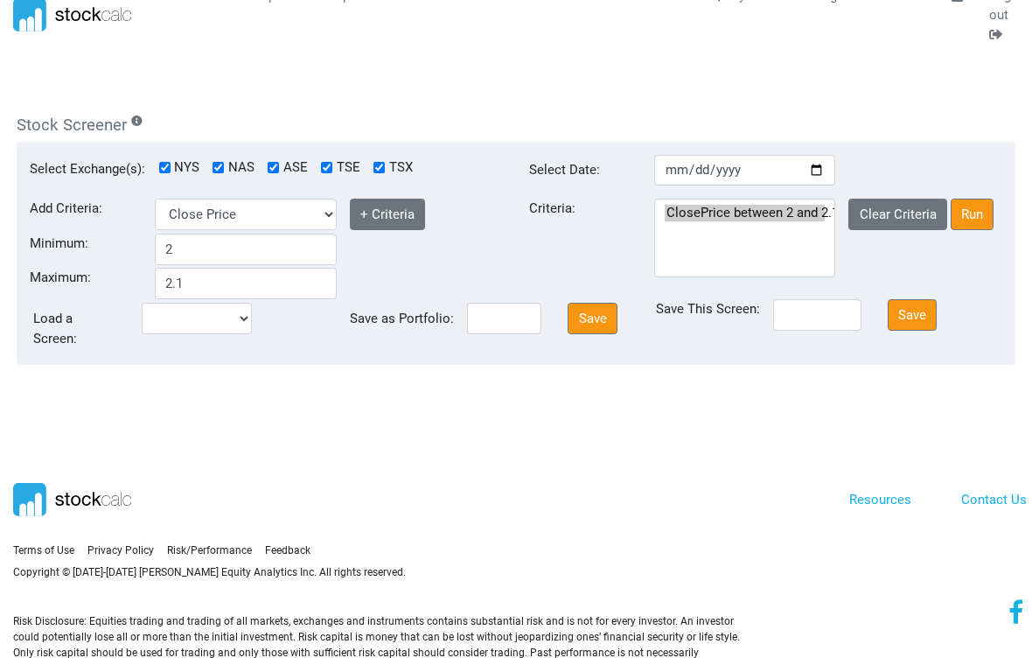
scroll to position [69, 0]
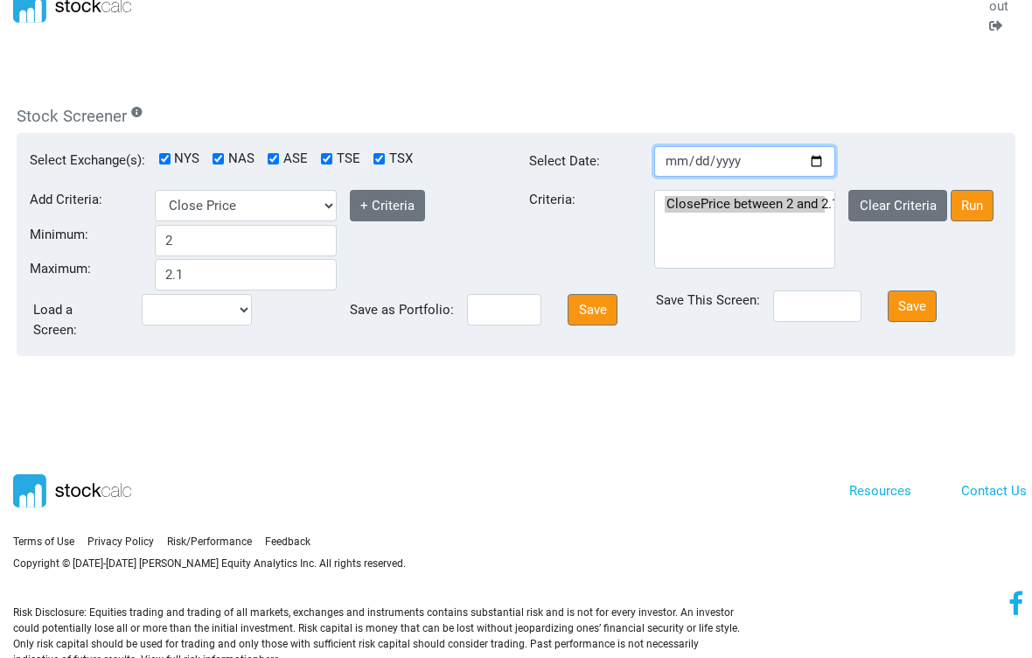
click at [778, 162] on input "2025-08-12" at bounding box center [745, 161] width 182 height 31
type input "2025-05-30"
click at [975, 201] on button "Run" at bounding box center [973, 205] width 44 height 31
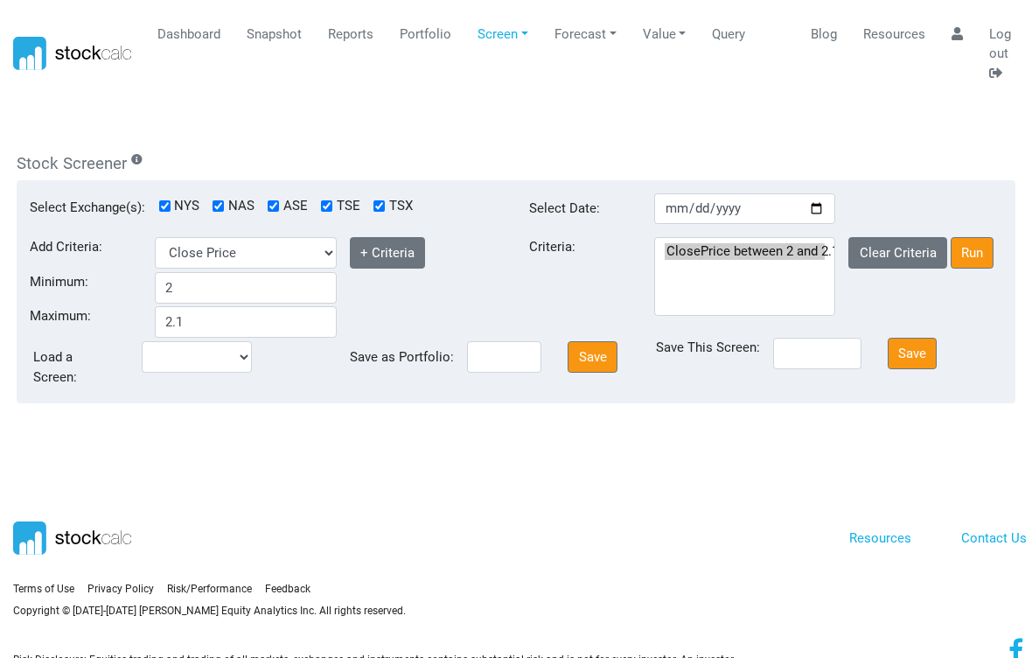
scroll to position [0, 0]
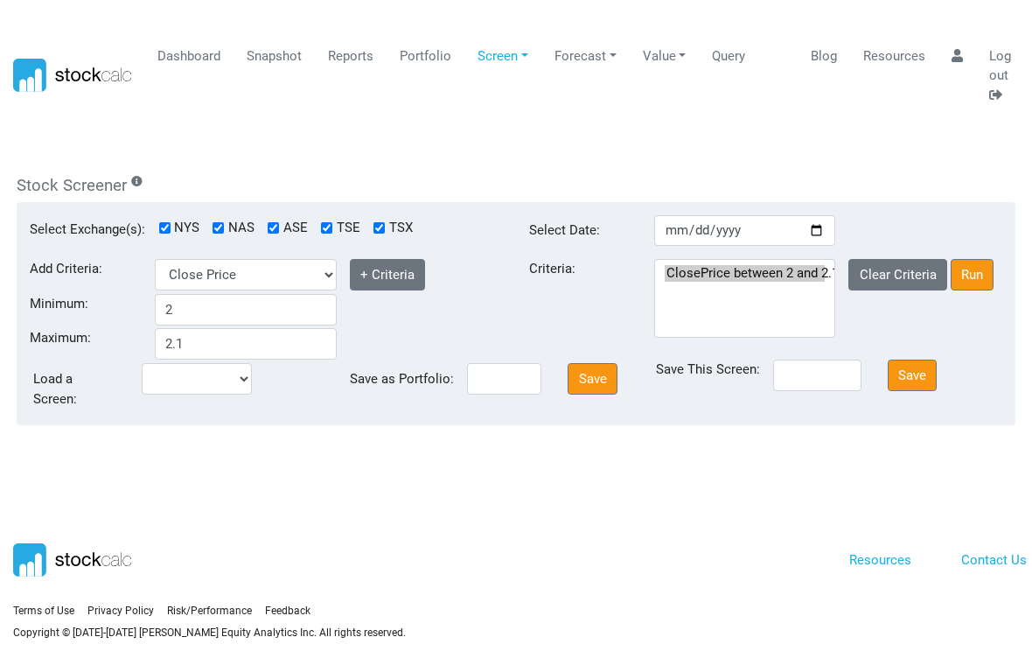
click at [664, 59] on link "Value" at bounding box center [664, 55] width 57 height 33
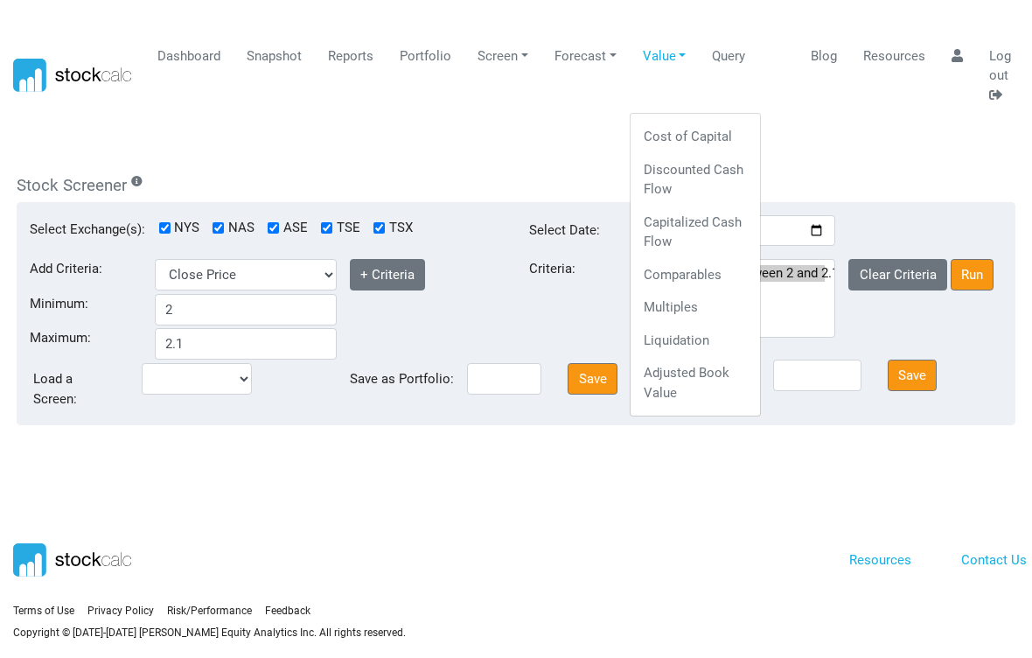
click at [686, 129] on link "Cost of Capital" at bounding box center [695, 137] width 116 height 33
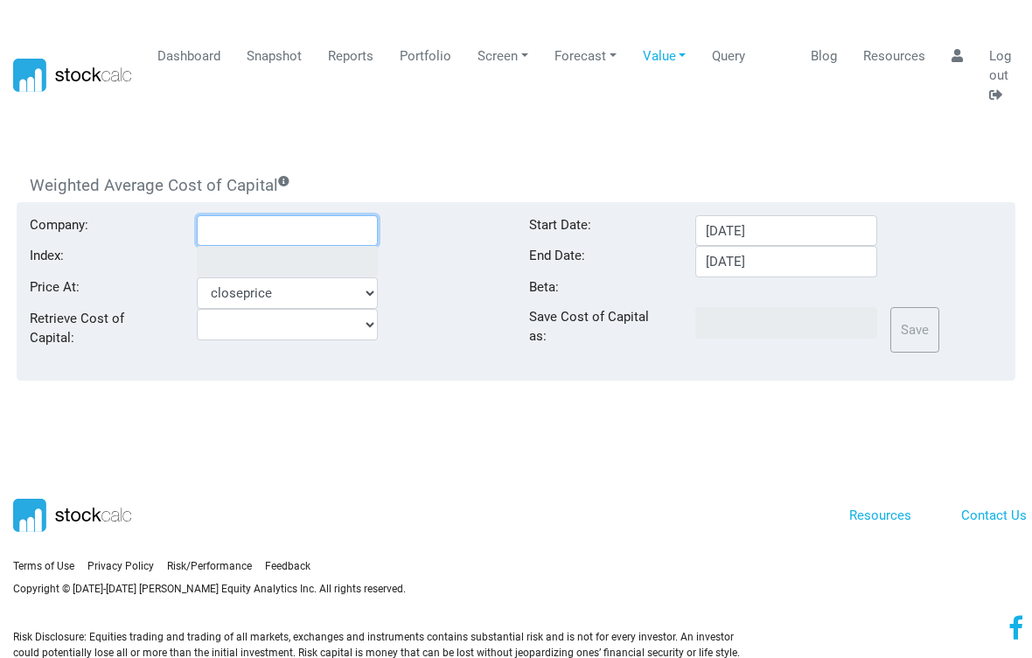
click at [287, 233] on input "Company:" at bounding box center [288, 230] width 182 height 31
click at [408, 263] on span "Johnson & Johnson" at bounding box center [415, 271] width 249 height 16
type input "JNJ:NYS"
click at [199, 59] on link "Dashboard" at bounding box center [189, 55] width 76 height 33
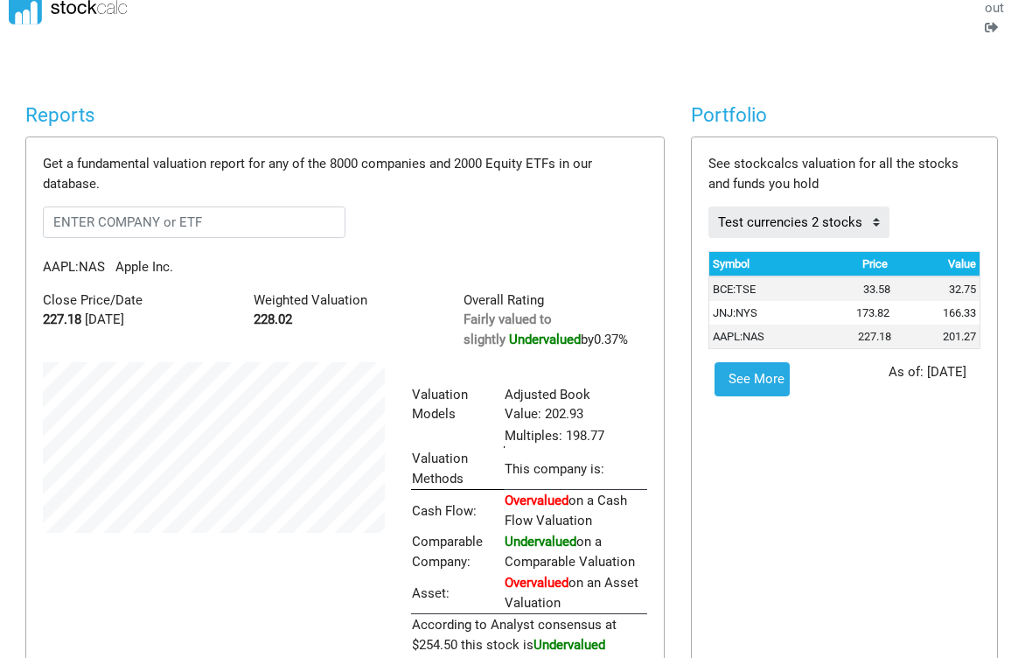
scroll to position [0, 4]
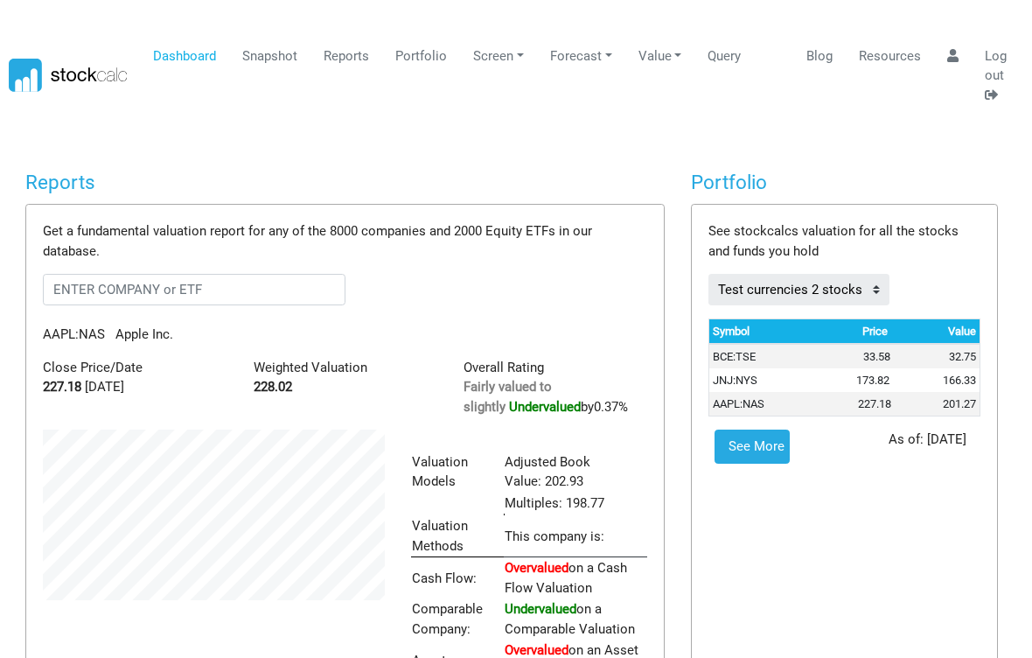
click at [269, 51] on link "Snapshot" at bounding box center [270, 55] width 68 height 33
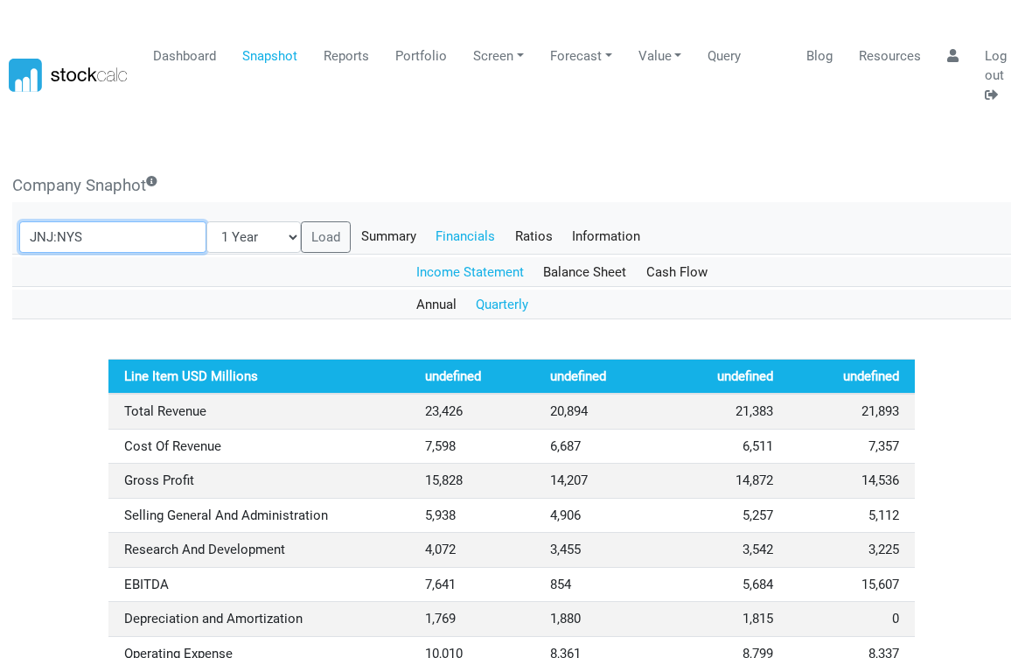
click at [114, 234] on input "JNJ:NYS" at bounding box center [113, 236] width 188 height 31
type input "J"
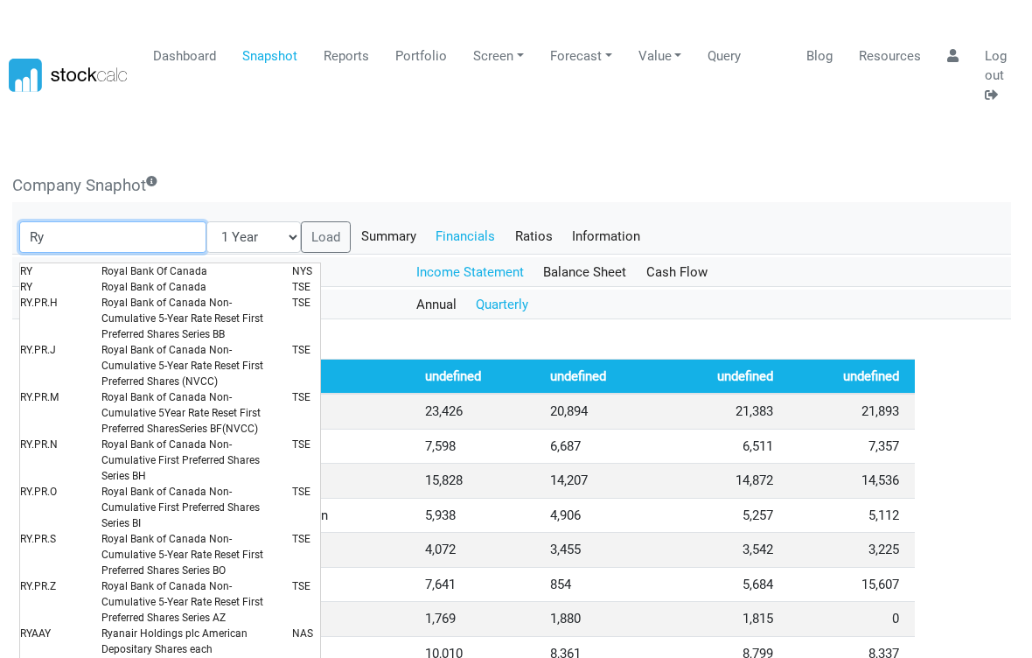
click at [182, 279] on span "Royal Bank of Canada" at bounding box center [183, 287] width 191 height 16
type input "RY:TSE"
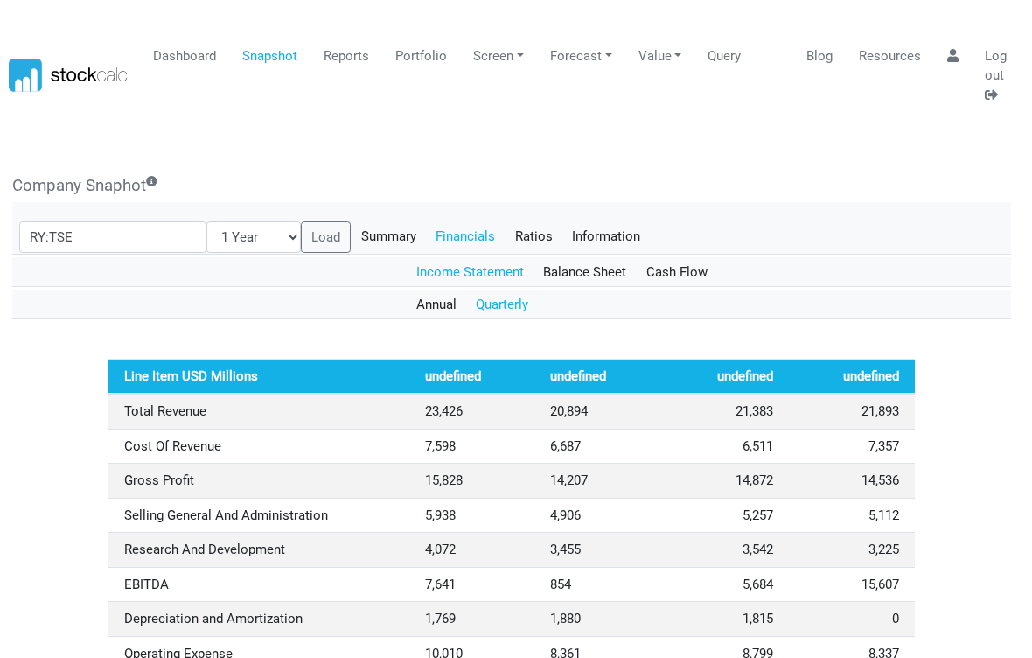
click at [301, 236] on button "Load" at bounding box center [326, 236] width 51 height 31
click at [446, 301] on link "Annual" at bounding box center [436, 305] width 60 height 30
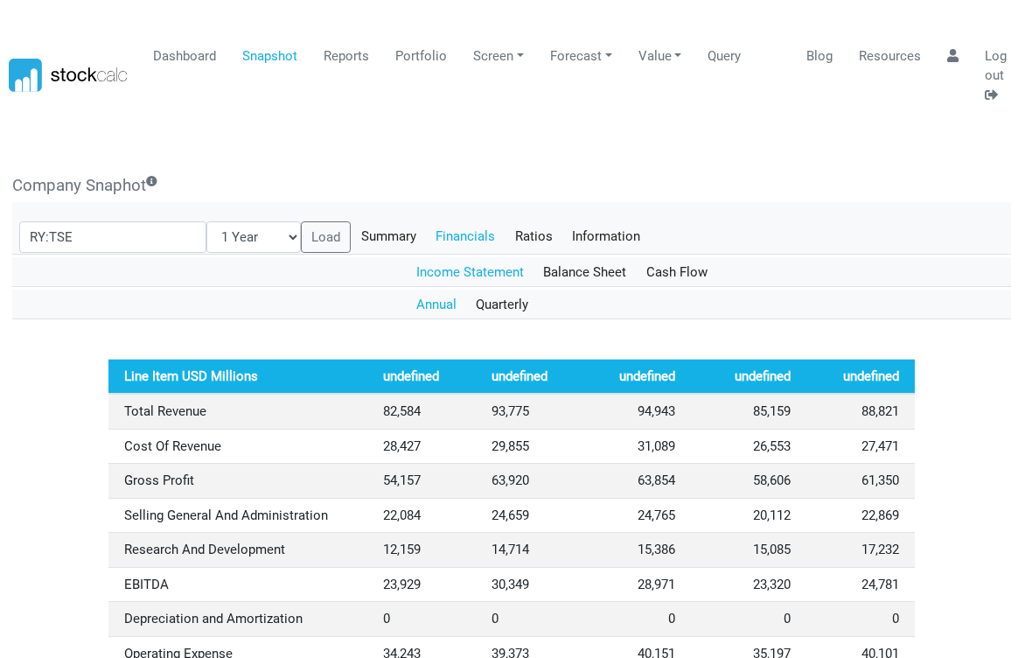
click at [997, 72] on link "Log out" at bounding box center [996, 75] width 35 height 73
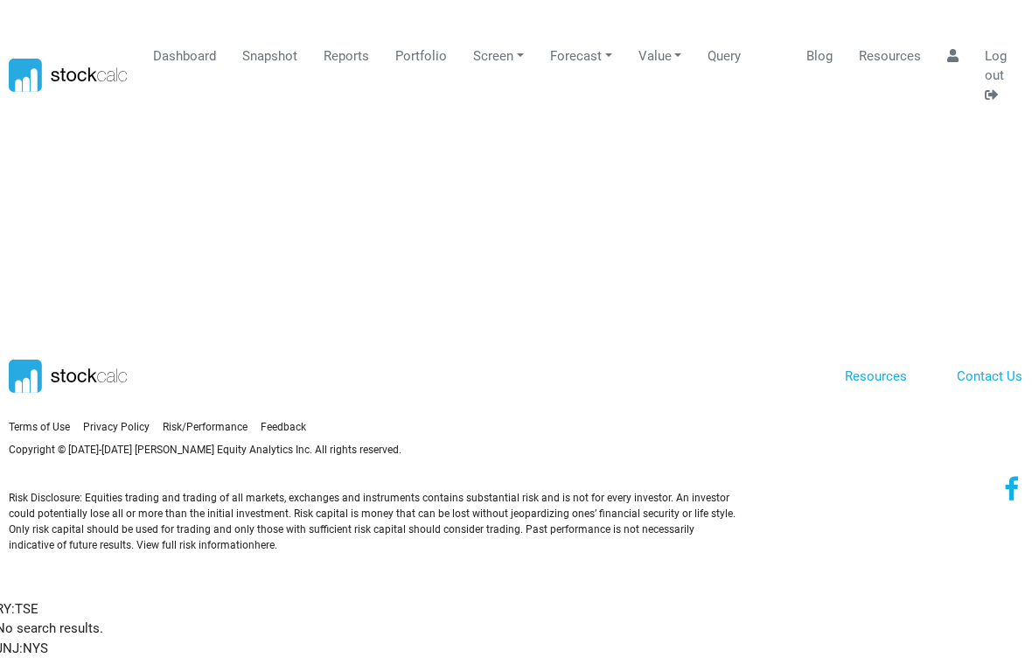
click at [996, 94] on icon at bounding box center [991, 94] width 13 height 13
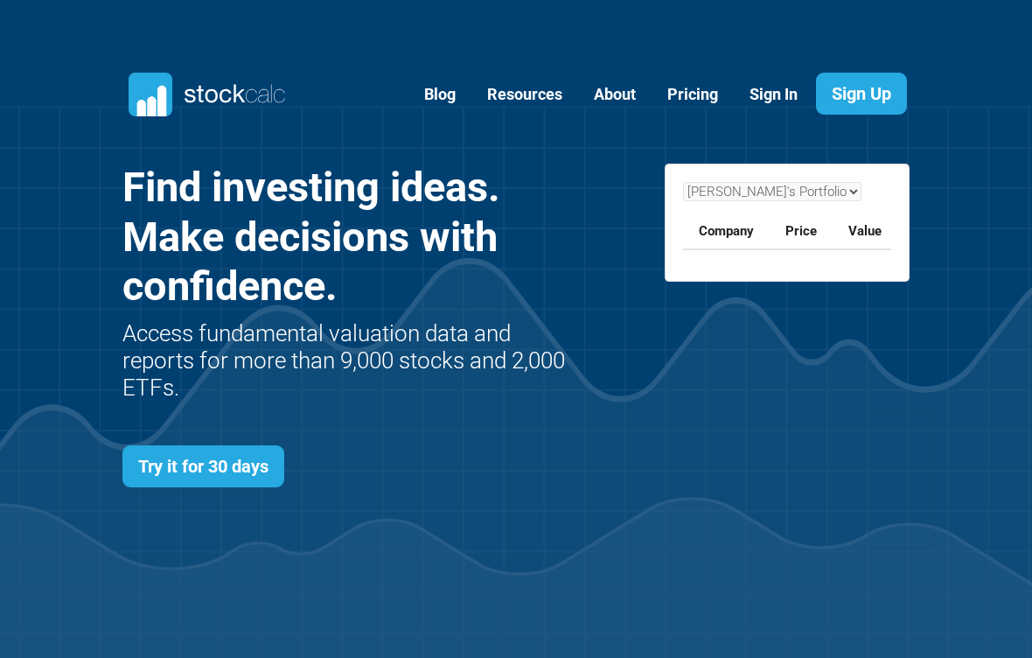
scroll to position [618, 840]
